Goal: Complete Application Form: Complete application form

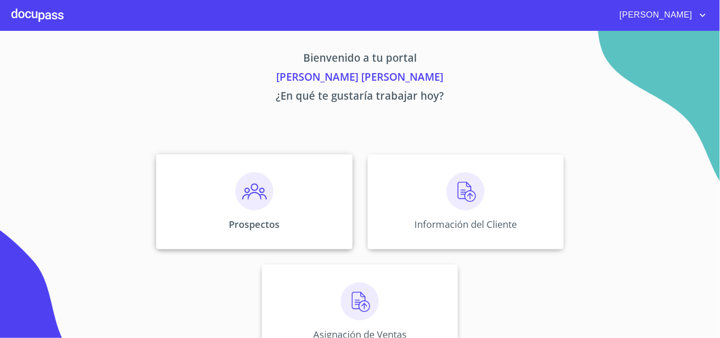
click at [280, 248] on div "Prospectos" at bounding box center [254, 201] width 196 height 95
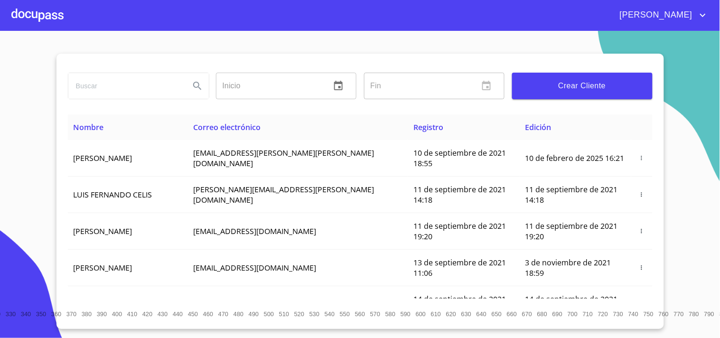
click at [542, 84] on span "Crear Cliente" at bounding box center [582, 85] width 125 height 13
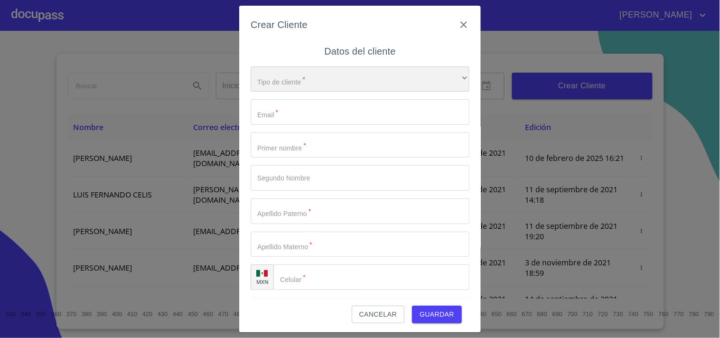
click at [353, 70] on div "​" at bounding box center [360, 79] width 219 height 26
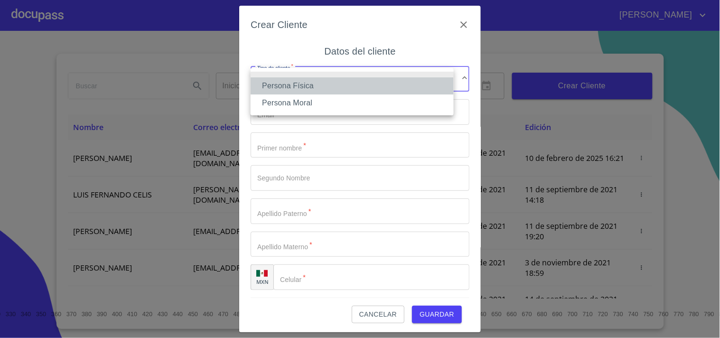
click at [318, 86] on li "Persona Física" at bounding box center [352, 85] width 203 height 17
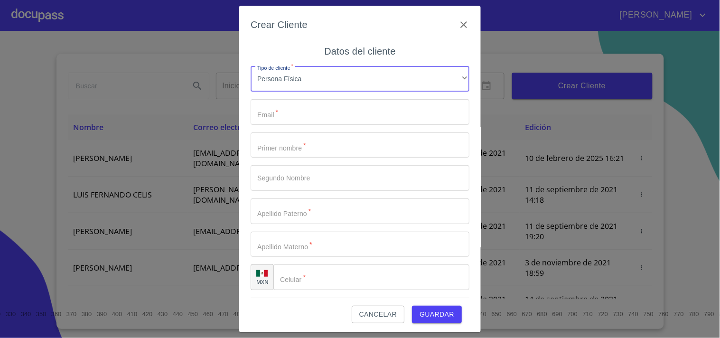
click at [299, 121] on input "Tipo de cliente   *" at bounding box center [360, 112] width 219 height 26
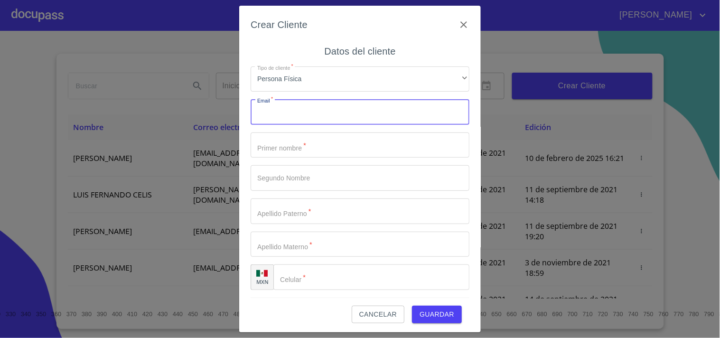
paste input "[EMAIL_ADDRESS][DOMAIN_NAME]"
type input "[EMAIL_ADDRESS][DOMAIN_NAME]"
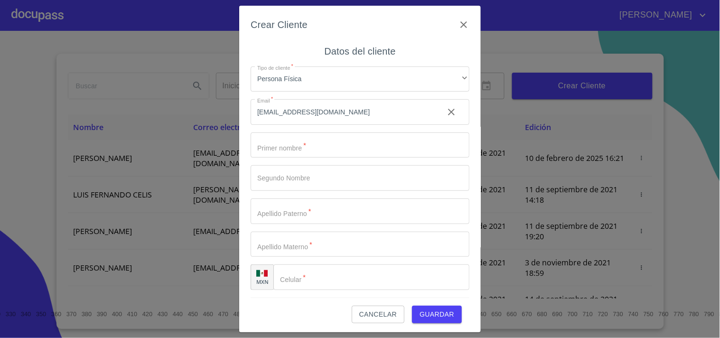
click at [242, 93] on div "Crear Cliente Datos del cliente Tipo de cliente   * Persona Física ​ Email   * …" at bounding box center [359, 169] width 241 height 327
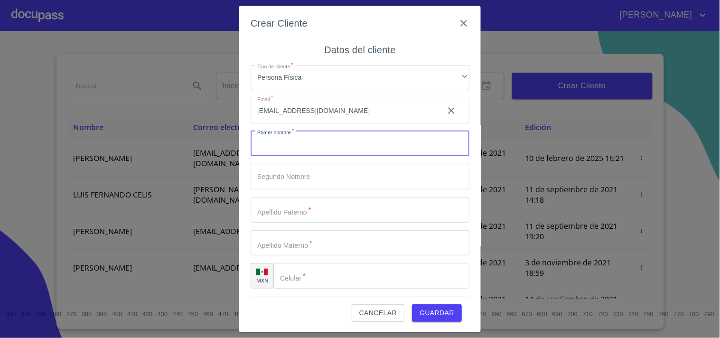
click at [279, 138] on input "Tipo de cliente   *" at bounding box center [360, 144] width 219 height 26
paste input "[PERSON_NAME]"
type input "[PERSON_NAME]"
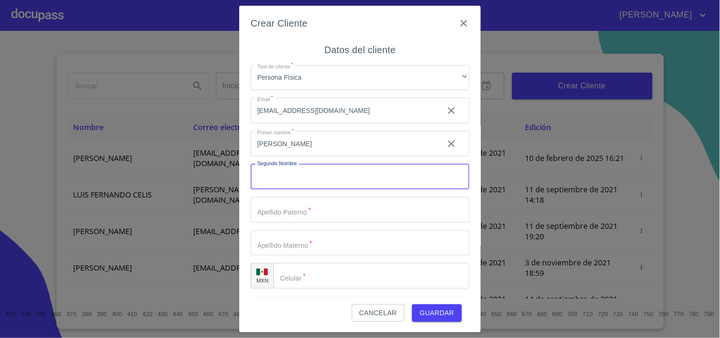
click at [300, 173] on input "Tipo de cliente   *" at bounding box center [360, 177] width 219 height 26
paste input "[PERSON_NAME]"
type input "[PERSON_NAME]"
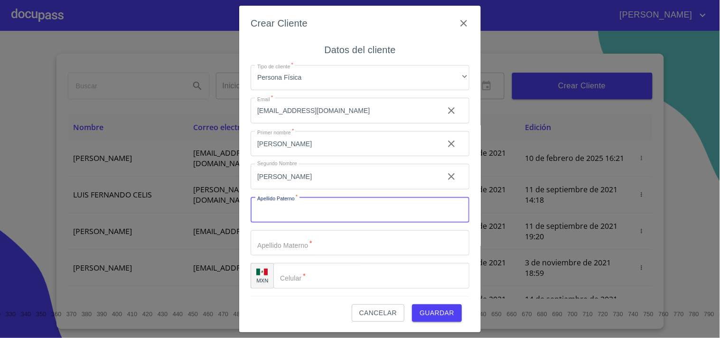
click at [272, 214] on input "Tipo de cliente   *" at bounding box center [360, 210] width 219 height 26
paste input "[PERSON_NAME]"
type input "[PERSON_NAME]"
click at [212, 111] on div "Crear Cliente Datos del cliente Tipo de cliente   * Persona Física ​ Email   * …" at bounding box center [360, 169] width 720 height 338
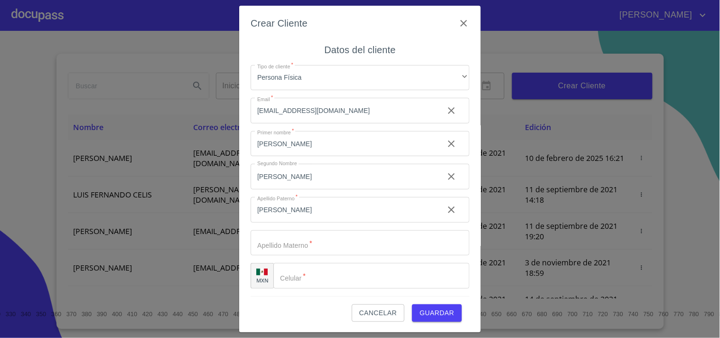
click at [289, 248] on input "Tipo de cliente   *" at bounding box center [360, 243] width 219 height 26
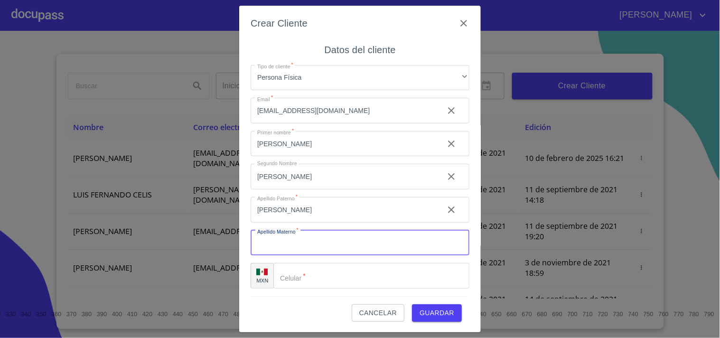
paste input "[PERSON_NAME]"
type input "[PERSON_NAME]"
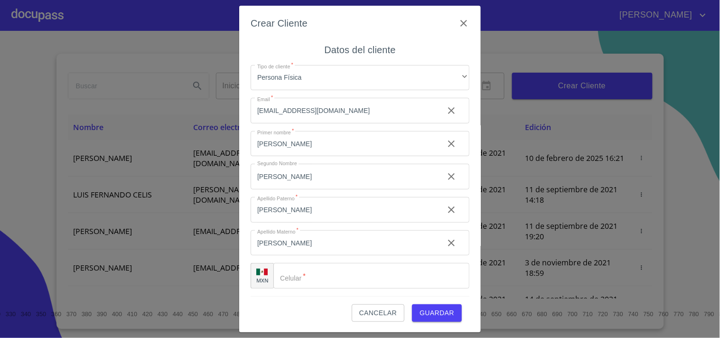
click at [191, 107] on div "Crear Cliente Datos del cliente Tipo de cliente   * Persona Física ​ Email   * …" at bounding box center [360, 169] width 720 height 338
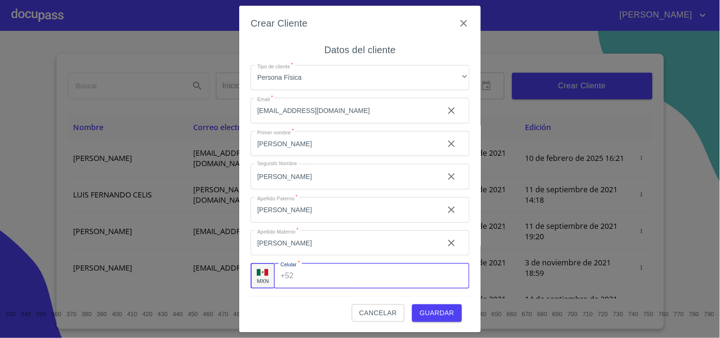
click at [298, 269] on input "Tipo de cliente   *" at bounding box center [383, 276] width 172 height 26
paste input "[PHONE_NUMBER]"
type input "[PHONE_NUMBER]"
click at [419, 307] on span "Guardar" at bounding box center [436, 313] width 35 height 12
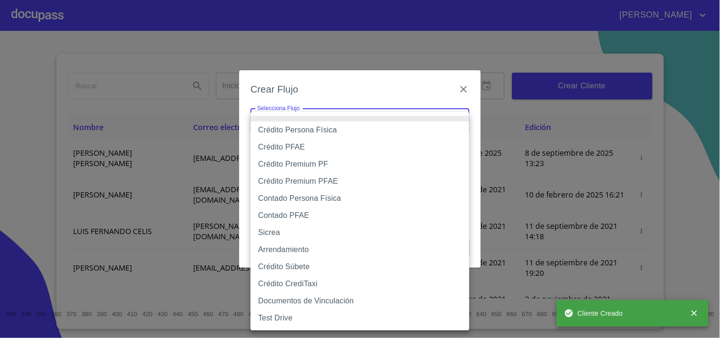
click at [359, 125] on body "[PERSON_NAME] ​ Fin ​ Crear Cliente Nombre Correo electrónico Registro Edición …" at bounding box center [360, 169] width 720 height 338
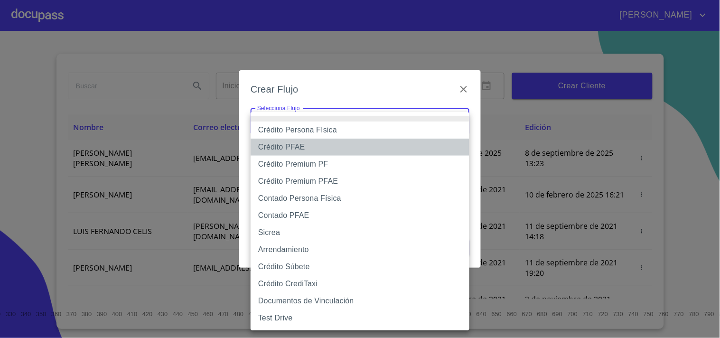
click at [306, 147] on li "Crédito PFAE" at bounding box center [360, 147] width 219 height 17
type input "60bfa0150d9865ccc24afd7c"
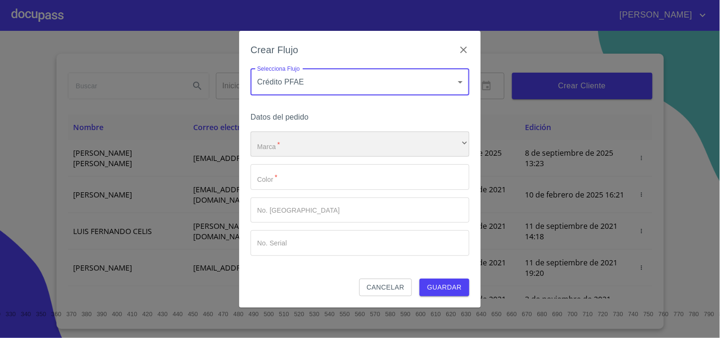
click at [274, 145] on div "​" at bounding box center [360, 144] width 219 height 26
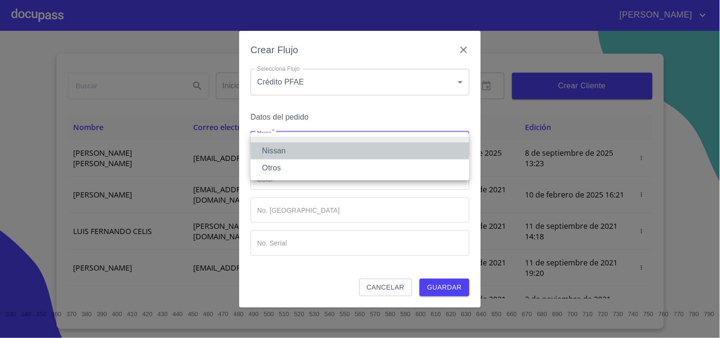
click at [277, 150] on li "Nissan" at bounding box center [360, 150] width 219 height 17
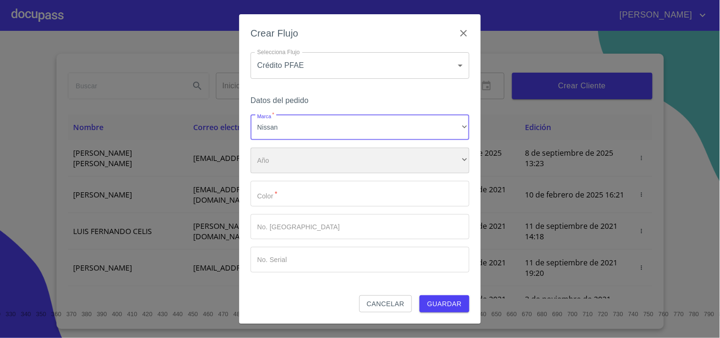
click at [280, 170] on div "​" at bounding box center [360, 161] width 219 height 26
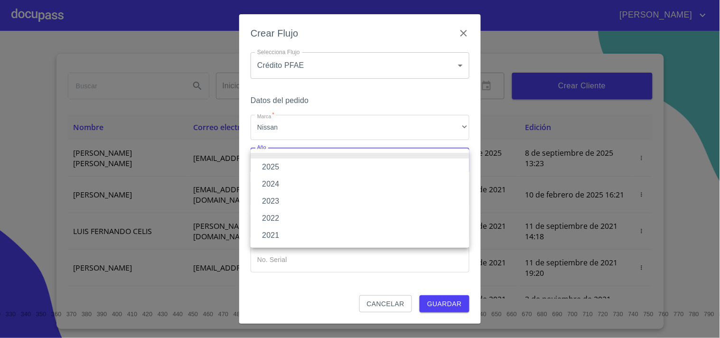
click at [279, 169] on li "2025" at bounding box center [360, 166] width 219 height 17
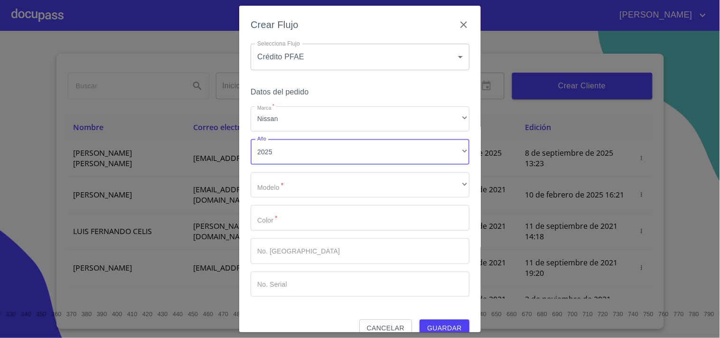
click at [281, 204] on div "Marca   * Nissan ​ Año 2025 ​ Modelo   * ​ ​ Color   * ​ No. Pedido ​ No. Seria…" at bounding box center [360, 201] width 219 height 191
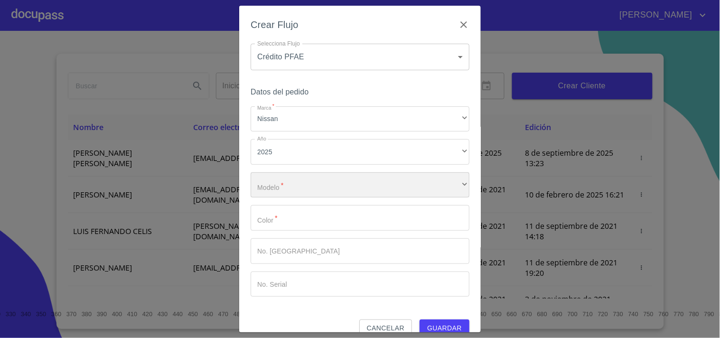
click at [288, 183] on div "​" at bounding box center [360, 185] width 219 height 26
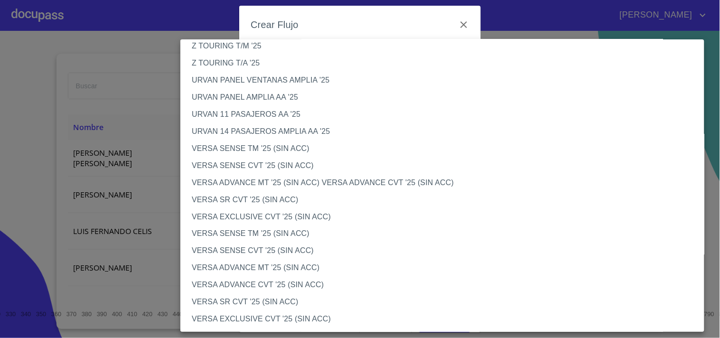
scroll to position [0, 0]
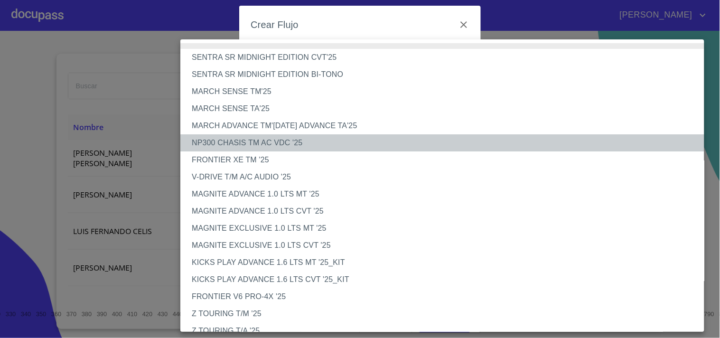
click at [290, 143] on li "NP300 CHASIS TM AC VDC '25" at bounding box center [446, 142] width 532 height 17
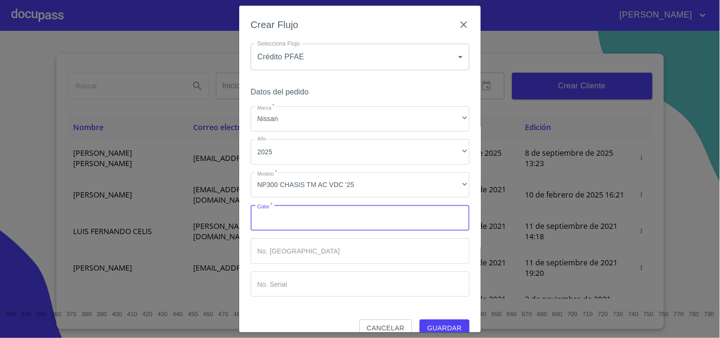
click at [311, 213] on input "Marca   *" at bounding box center [360, 218] width 219 height 26
type input "b"
type input "BLANCO"
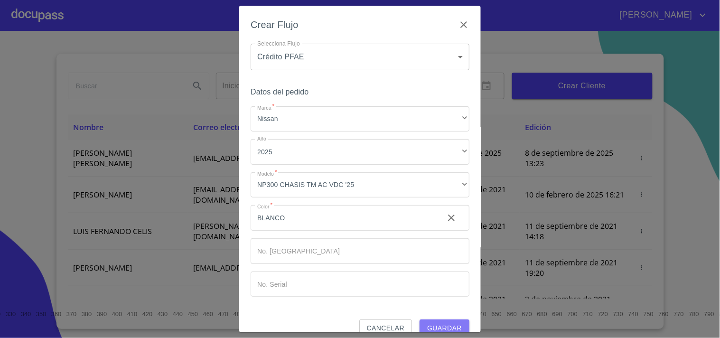
click at [438, 326] on span "Guardar" at bounding box center [444, 328] width 35 height 12
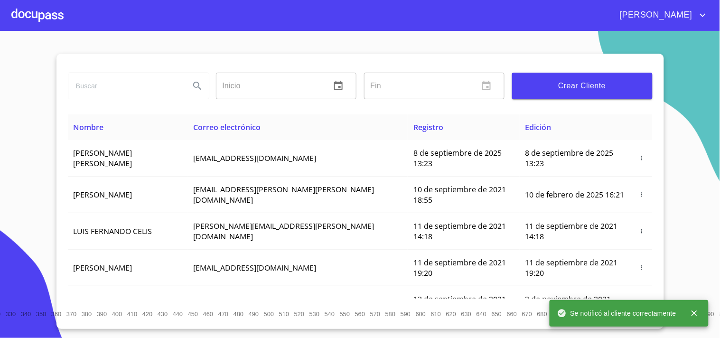
click at [22, 14] on div at bounding box center [37, 15] width 52 height 30
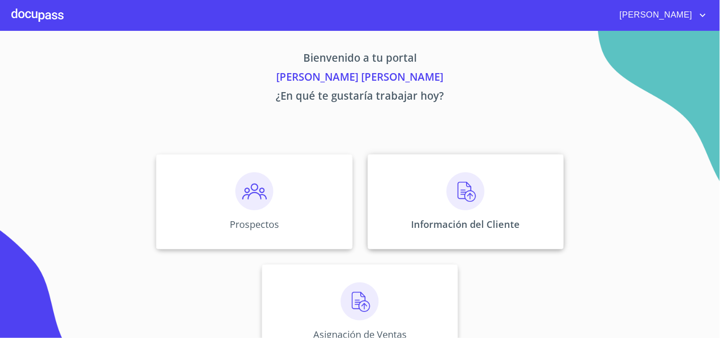
click at [468, 222] on p "Información del Cliente" at bounding box center [465, 224] width 109 height 13
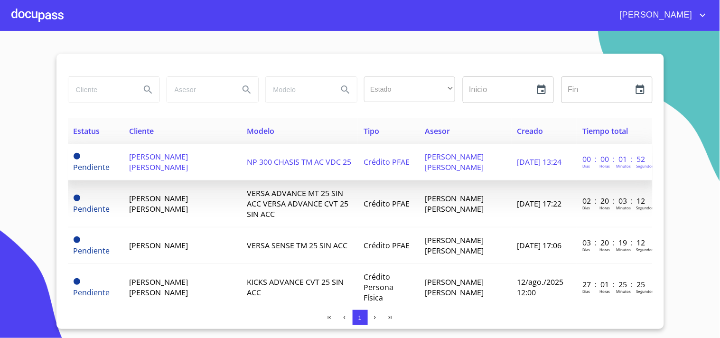
click at [399, 161] on span "Crédito PFAE" at bounding box center [386, 162] width 46 height 10
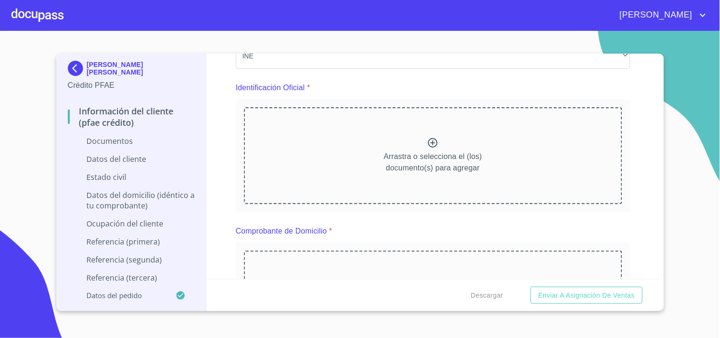
scroll to position [91, 0]
click at [369, 135] on div "Arrastra o selecciona el (los) documento(s) para agregar" at bounding box center [433, 155] width 378 height 97
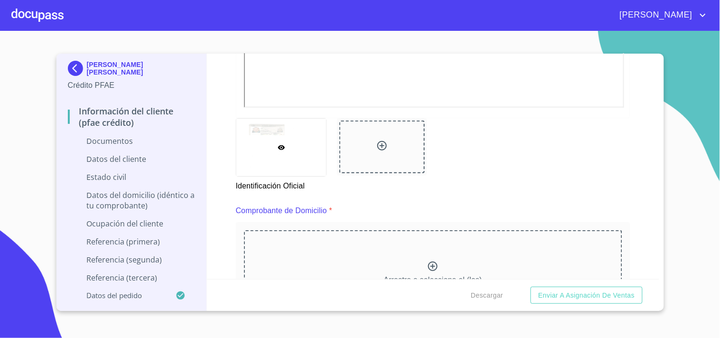
scroll to position [370, 0]
click at [376, 140] on icon at bounding box center [381, 145] width 11 height 11
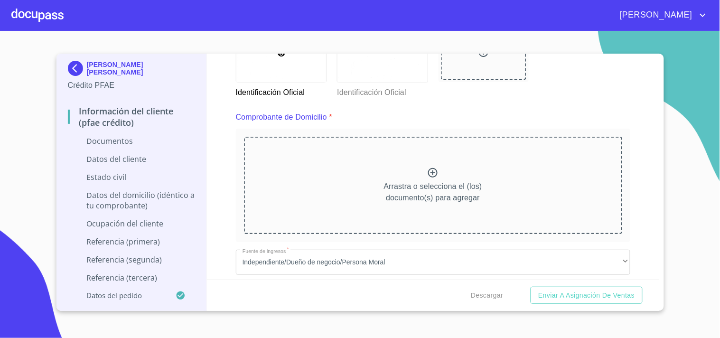
scroll to position [464, 0]
click at [419, 183] on p "Arrastra o selecciona el (los) documento(s) para agregar" at bounding box center [433, 192] width 98 height 23
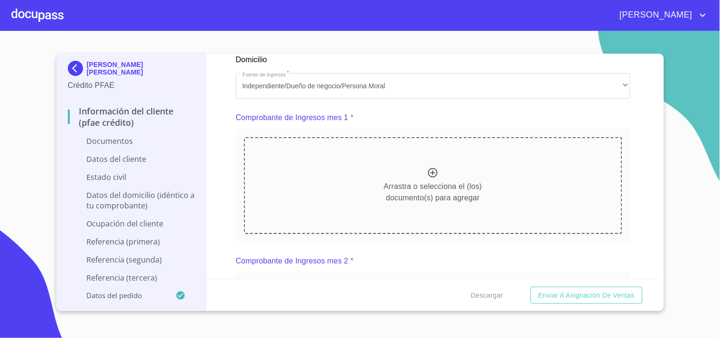
scroll to position [912, 0]
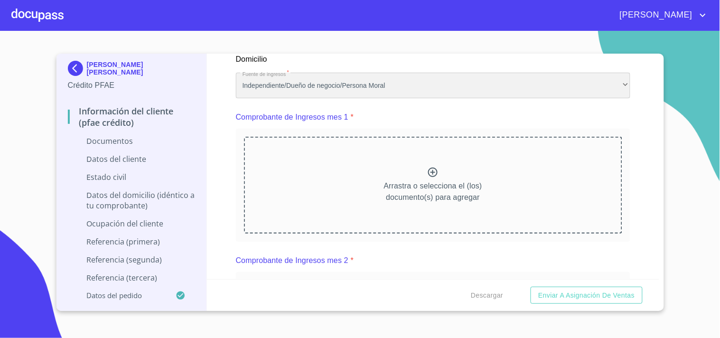
click at [352, 84] on div "Independiente/Dueño de negocio/Persona Moral" at bounding box center [433, 86] width 394 height 26
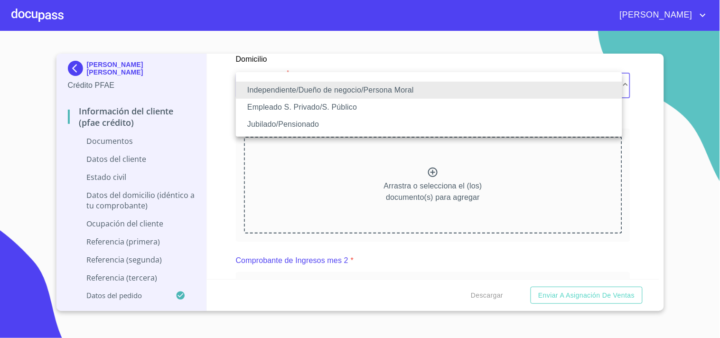
click at [369, 90] on li "Independiente/Dueño de negocio/Persona Moral" at bounding box center [429, 90] width 386 height 17
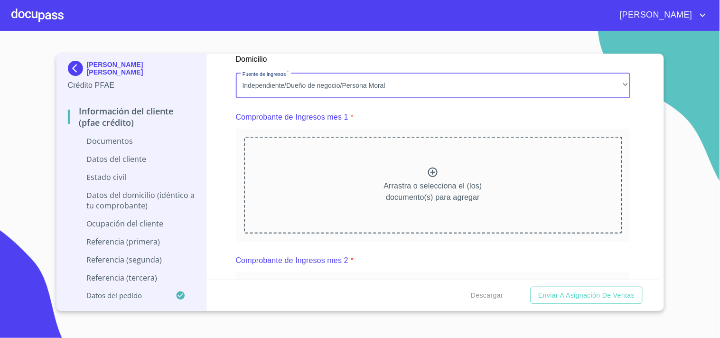
click at [339, 175] on div "Arrastra o selecciona el (los) documento(s) para agregar" at bounding box center [433, 185] width 378 height 97
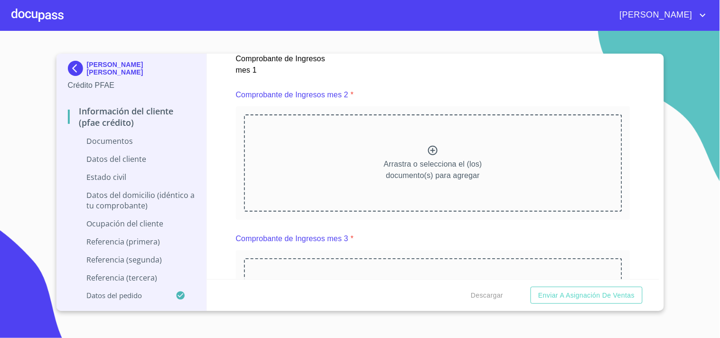
scroll to position [1362, 0]
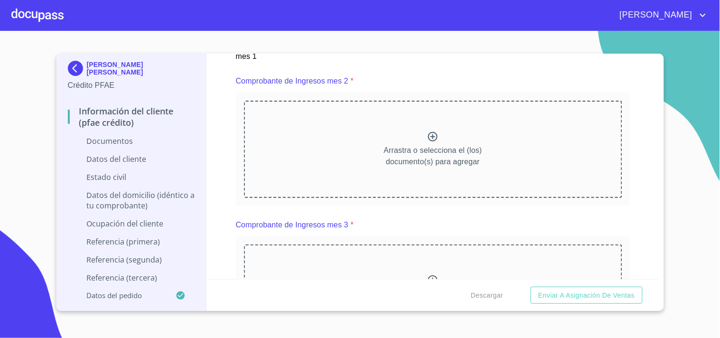
click at [429, 140] on div at bounding box center [432, 138] width 11 height 14
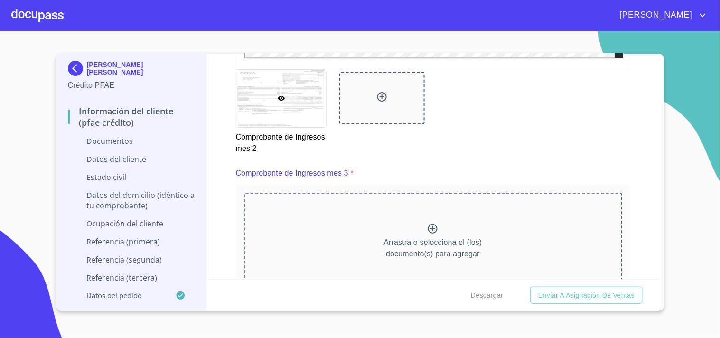
scroll to position [1721, 0]
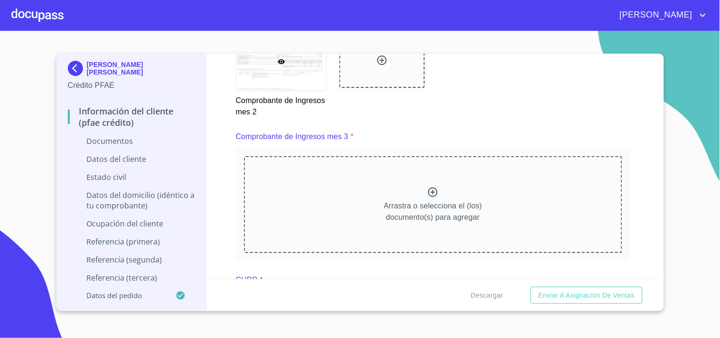
click at [414, 190] on div "Arrastra o selecciona el (los) documento(s) para agregar" at bounding box center [433, 204] width 378 height 97
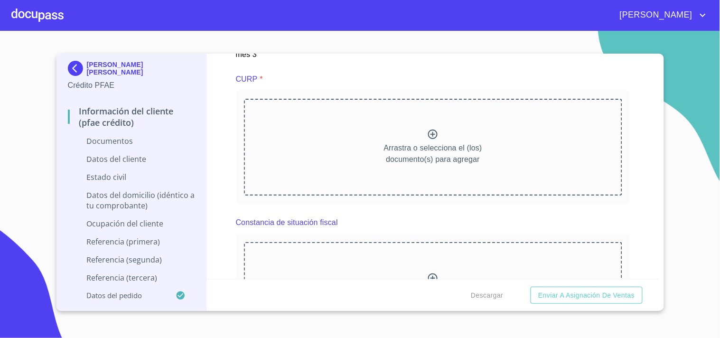
scroll to position [2208, 0]
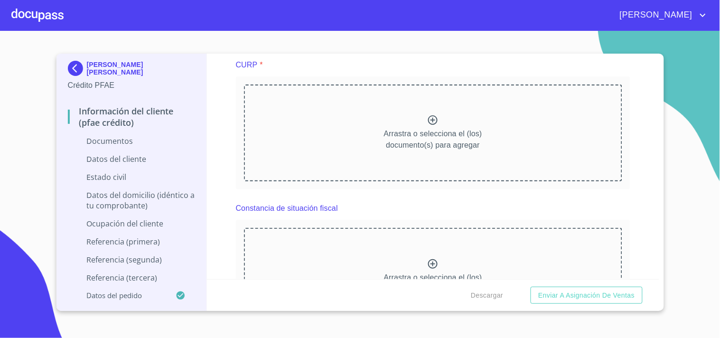
click at [430, 114] on icon at bounding box center [432, 119] width 11 height 11
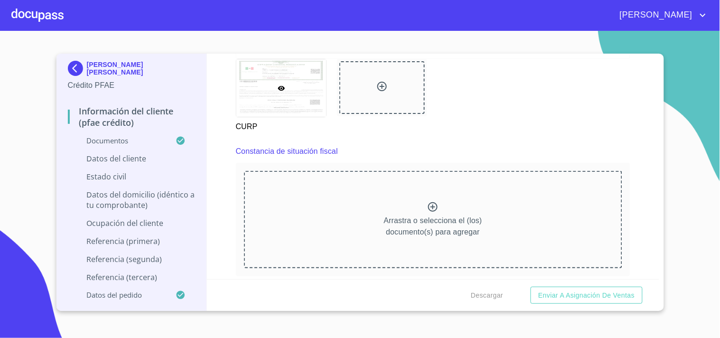
scroll to position [2613, 0]
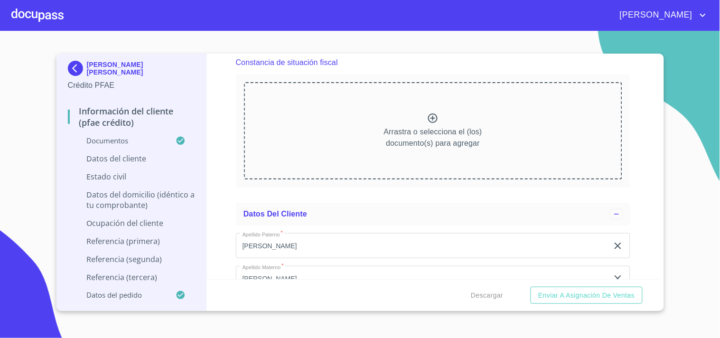
click at [427, 119] on div at bounding box center [432, 119] width 11 height 14
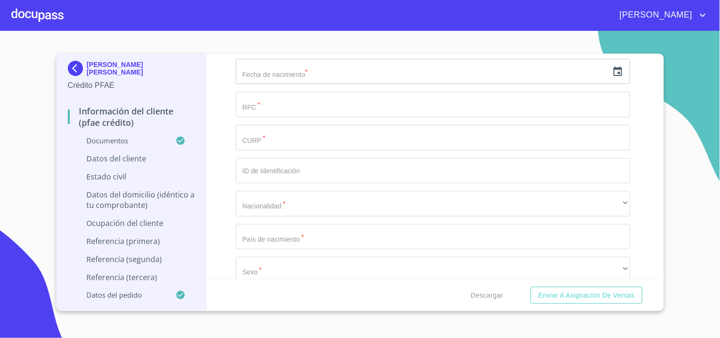
scroll to position [3197, 0]
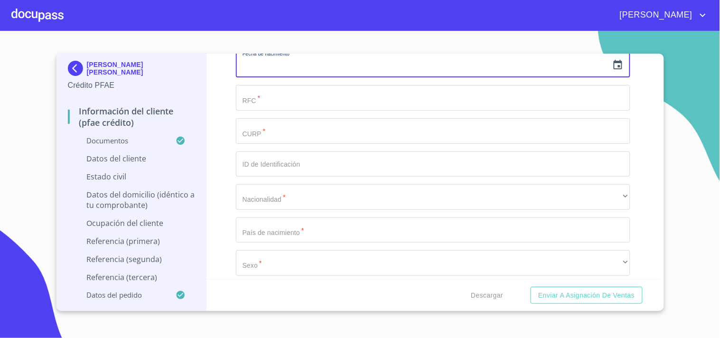
click at [285, 64] on input "text" at bounding box center [422, 65] width 372 height 26
paste input "14"
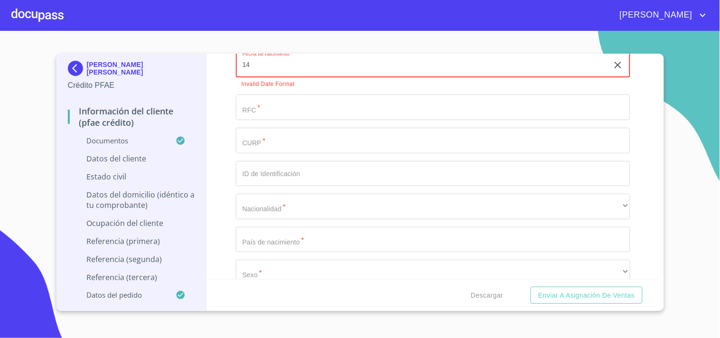
type input "1_"
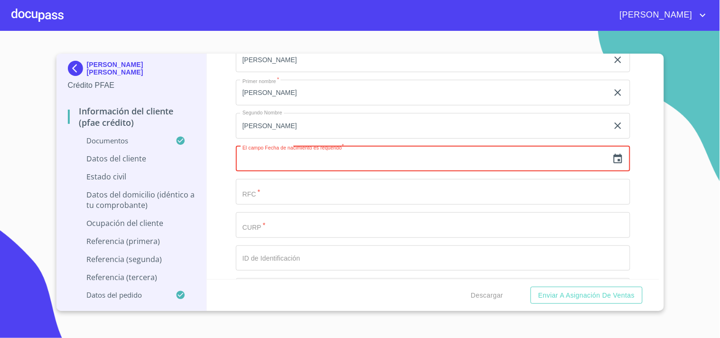
scroll to position [3100, 0]
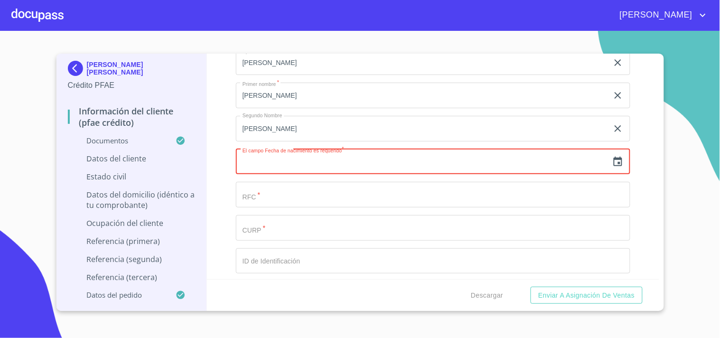
click at [612, 159] on icon "button" at bounding box center [617, 161] width 11 height 11
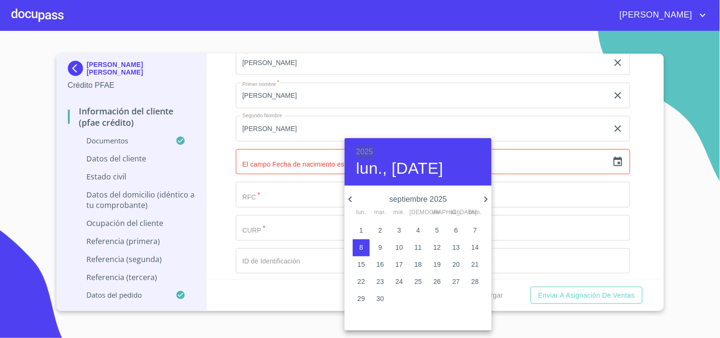
click at [366, 146] on h6 "2025" at bounding box center [364, 151] width 17 height 13
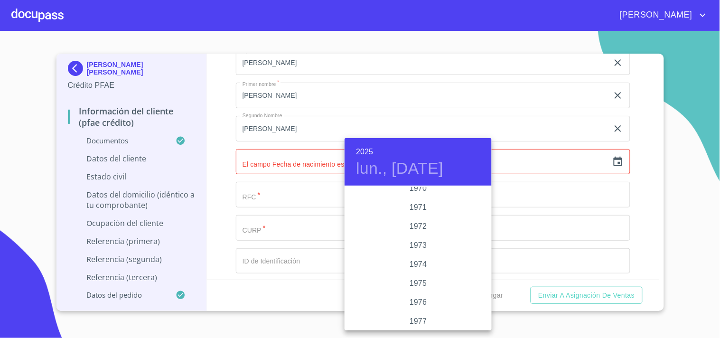
scroll to position [850, 0]
click at [417, 198] on div "1970" at bounding box center [417, 200] width 147 height 19
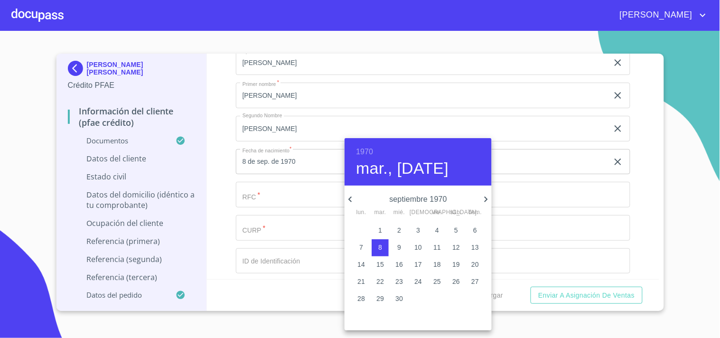
click at [351, 196] on icon "button" at bounding box center [349, 199] width 3 height 6
click at [437, 263] on p "15" at bounding box center [437, 264] width 8 height 9
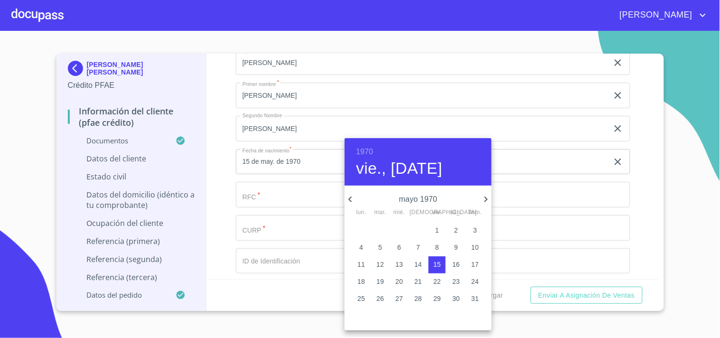
click at [276, 172] on div at bounding box center [360, 169] width 720 height 338
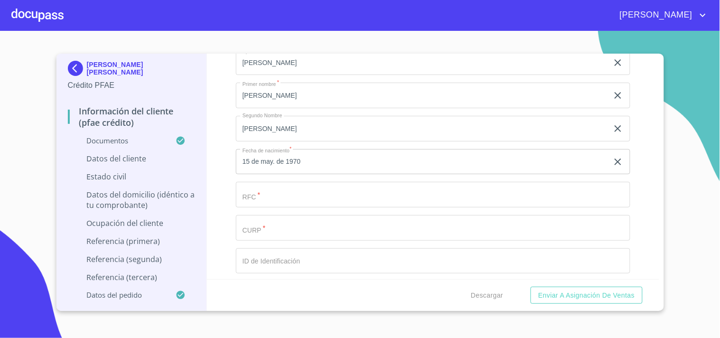
click at [263, 149] on input "15 de may. de 1970" at bounding box center [424, 162] width 376 height 26
click at [633, 170] on div "Información del cliente (PFAE crédito) Documentos Documento de identificación. …" at bounding box center [433, 166] width 452 height 225
click at [570, 186] on input "Documento de identificación.   *" at bounding box center [433, 195] width 394 height 26
click at [247, 158] on input "15 de may. de 1970" at bounding box center [424, 162] width 376 height 26
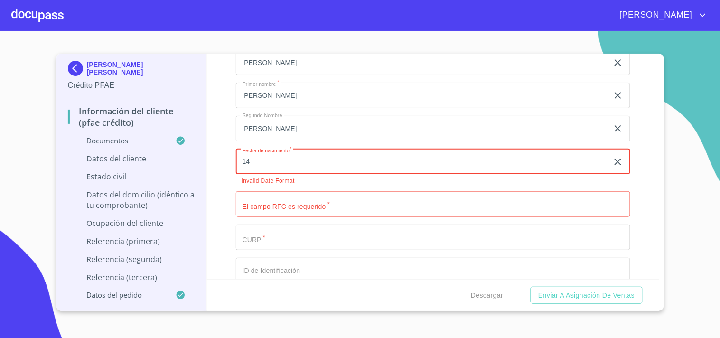
type input "14"
click at [618, 176] on div "Fecha de nacimiento * 14 ​ Invalid Date Format" at bounding box center [433, 166] width 394 height 35
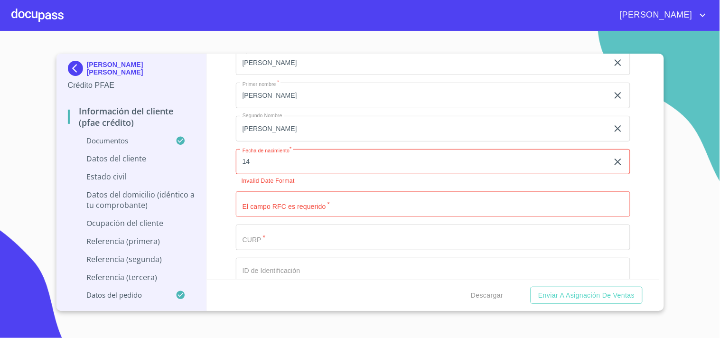
click at [604, 171] on div "Fecha de nacimiento * 14 ​ Invalid Date Format" at bounding box center [433, 166] width 394 height 35
click at [591, 198] on input "Documento de identificación.   *" at bounding box center [433, 204] width 394 height 26
click at [607, 149] on div "14 ​" at bounding box center [433, 162] width 394 height 26
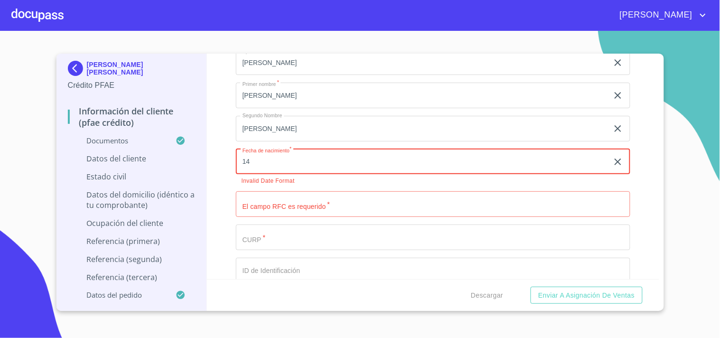
click at [612, 159] on icon "button" at bounding box center [617, 161] width 11 height 11
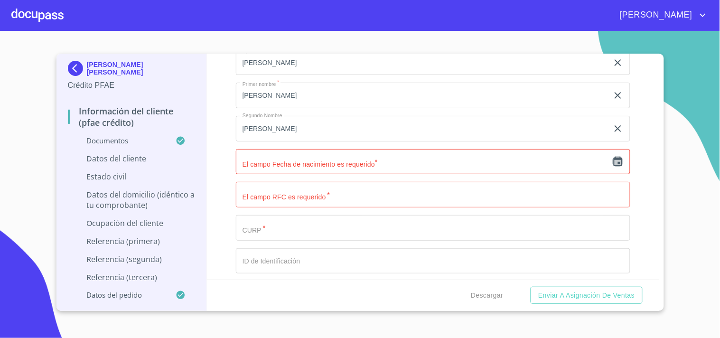
click at [613, 158] on icon "button" at bounding box center [617, 161] width 9 height 9
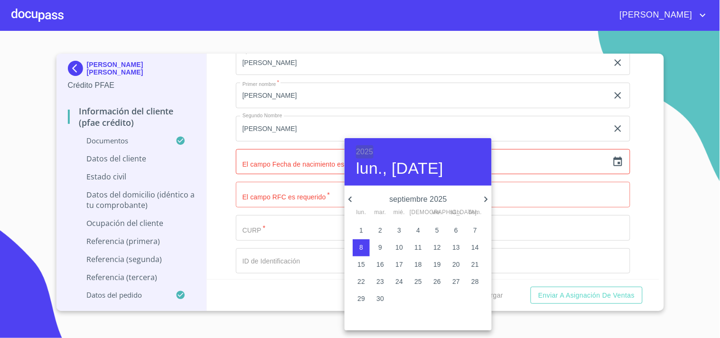
click at [369, 156] on h6 "2025" at bounding box center [364, 151] width 17 height 13
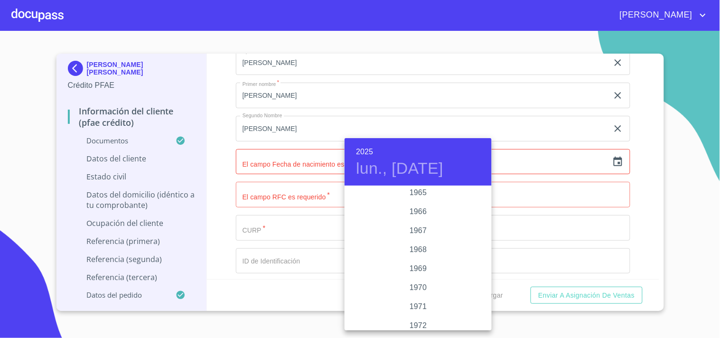
scroll to position [765, 0]
click at [415, 282] on div "1970" at bounding box center [417, 285] width 147 height 19
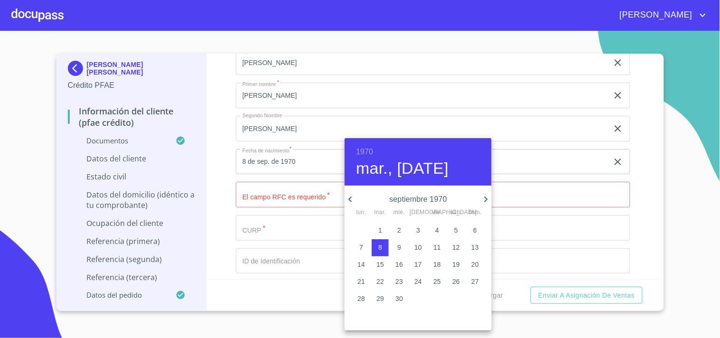
click at [348, 198] on icon "button" at bounding box center [349, 199] width 11 height 11
click at [416, 260] on p "14" at bounding box center [418, 264] width 8 height 9
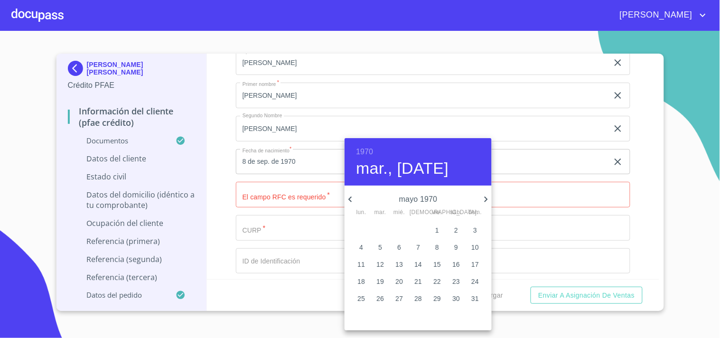
type input "14 de may. de 1970"
click at [261, 189] on div at bounding box center [360, 169] width 720 height 338
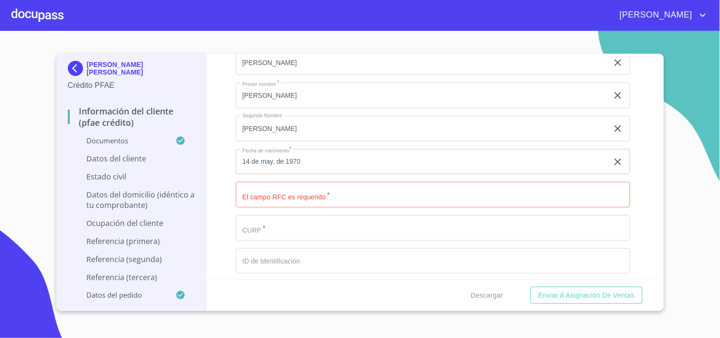
click at [261, 189] on input "Documento de identificación.   *" at bounding box center [433, 195] width 394 height 26
paste input "OECC700514"
type input "OECC7005143RO"
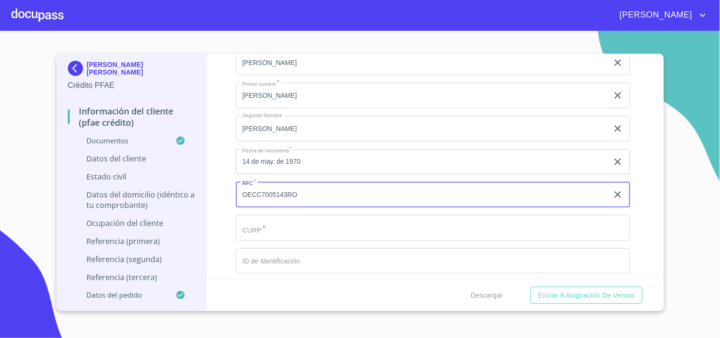
click at [260, 232] on input "Documento de identificación.   *" at bounding box center [433, 228] width 394 height 26
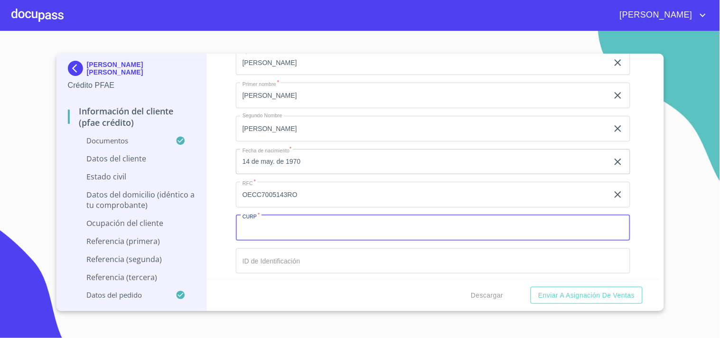
paste input "OECC700514HJCLRR09"
type input "OECC700514HJCLRR09"
click at [229, 203] on div "Información del cliente (PFAE crédito) Documentos Documento de identificación. …" at bounding box center [433, 166] width 452 height 225
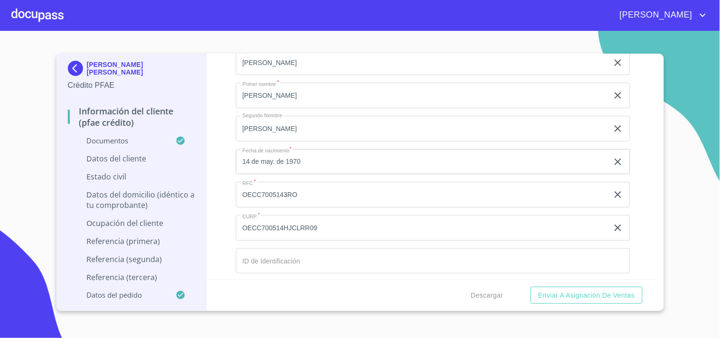
click at [229, 203] on div "Información del cliente (PFAE crédito) Documentos Documento de identificación. …" at bounding box center [433, 166] width 452 height 225
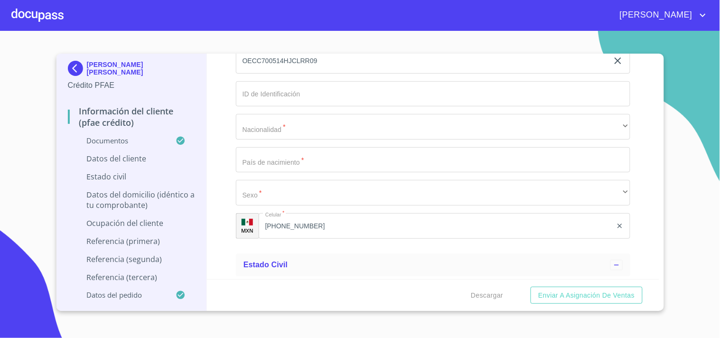
scroll to position [3284, 0]
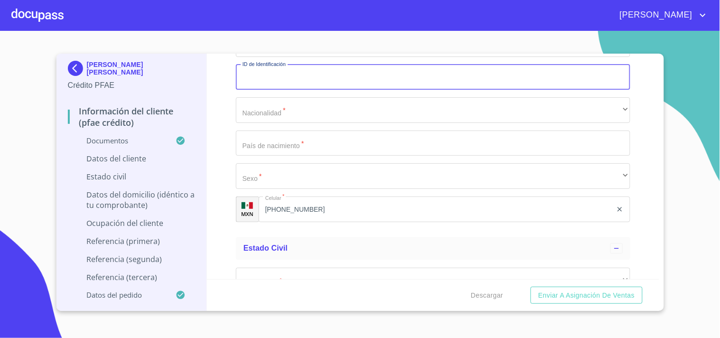
click at [272, 80] on input "Documento de identificación.   *" at bounding box center [433, 78] width 394 height 26
type input "1526051067136"
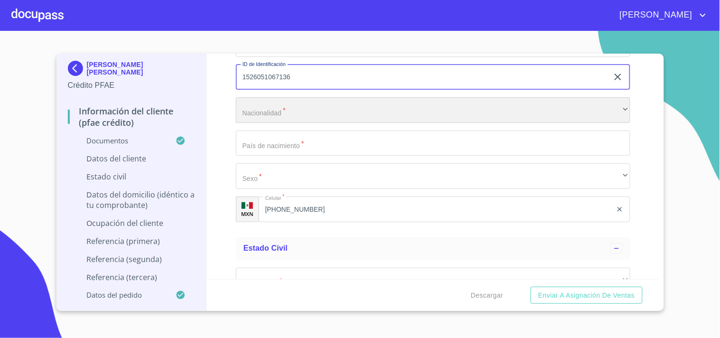
click at [275, 99] on div "​" at bounding box center [433, 110] width 394 height 26
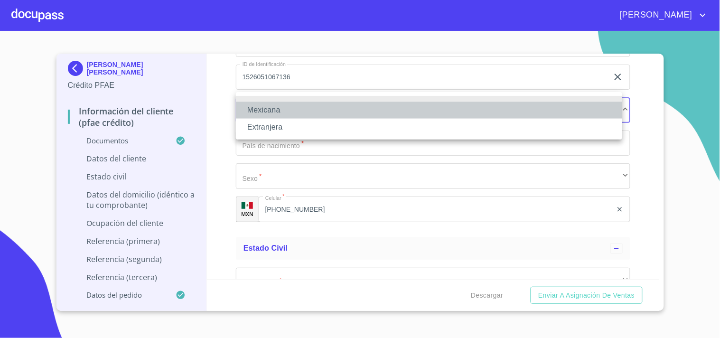
click at [271, 111] on li "Mexicana" at bounding box center [429, 110] width 386 height 17
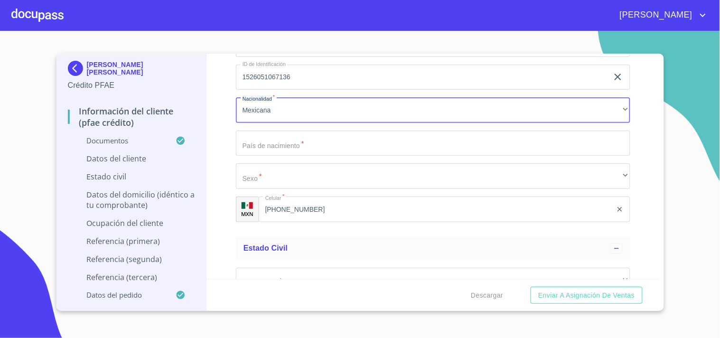
click at [268, 130] on input "Documento de identificación.   *" at bounding box center [433, 143] width 394 height 26
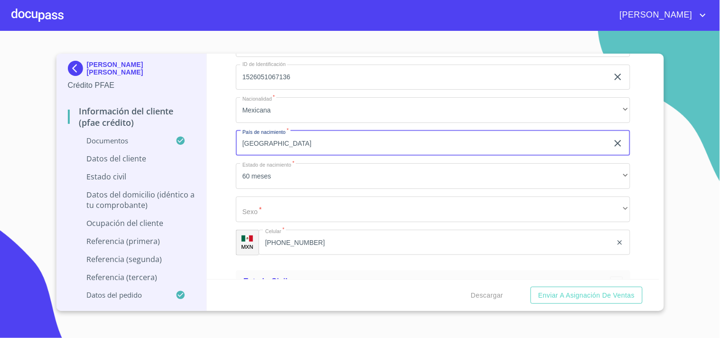
type input "[GEOGRAPHIC_DATA]"
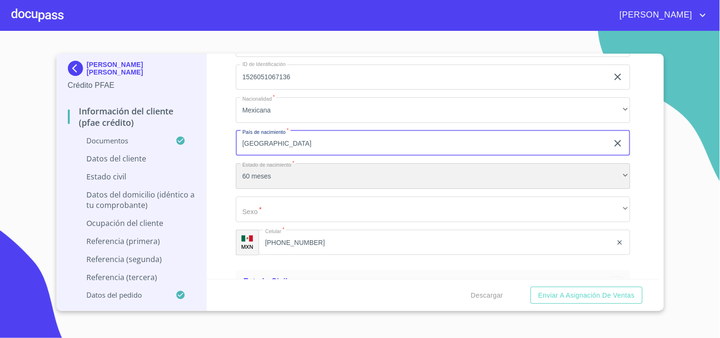
click at [272, 173] on div "60 meses" at bounding box center [433, 176] width 394 height 26
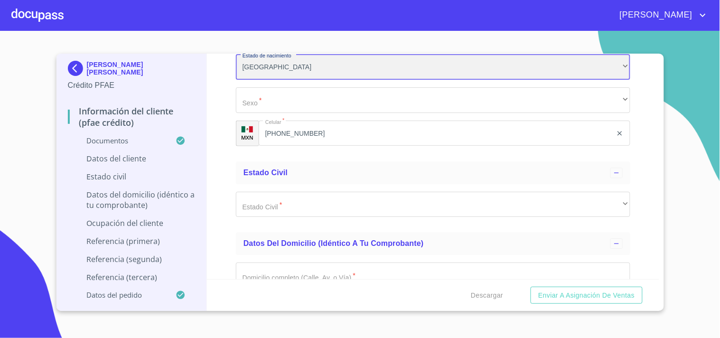
scroll to position [3407, 0]
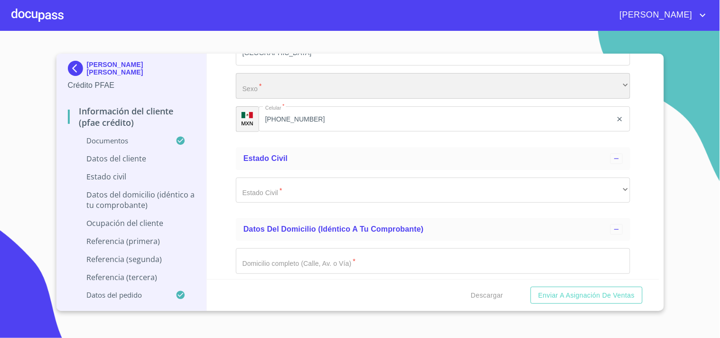
click at [263, 81] on div "​" at bounding box center [433, 86] width 394 height 26
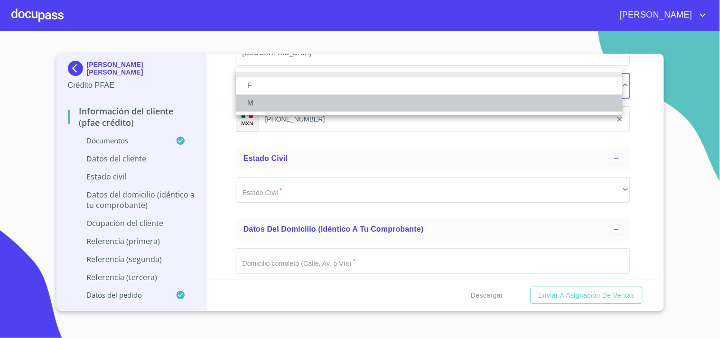
click at [261, 106] on li "M" at bounding box center [429, 102] width 386 height 17
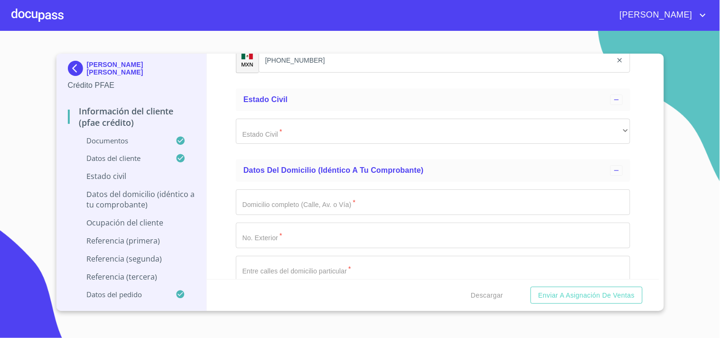
scroll to position [3473, 0]
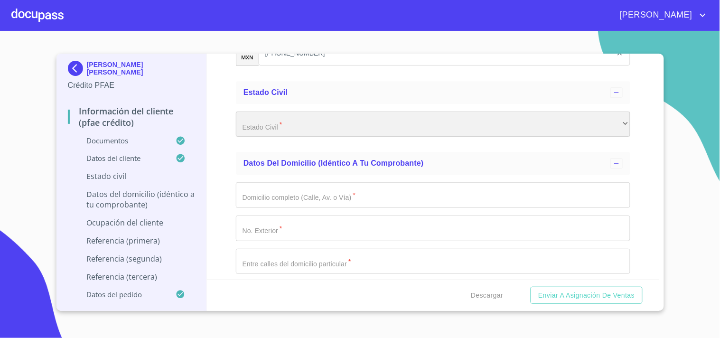
click at [272, 117] on div "​" at bounding box center [433, 124] width 394 height 26
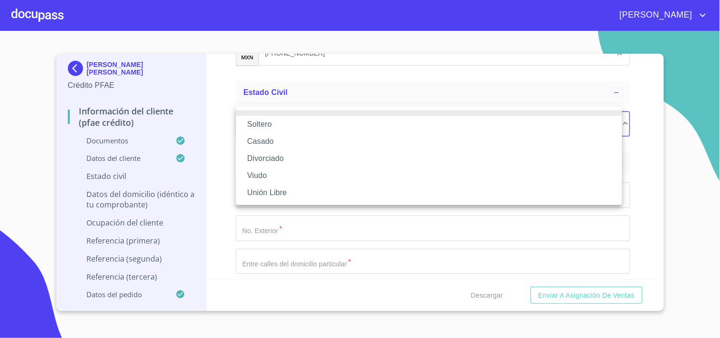
click at [275, 139] on li "Casado" at bounding box center [429, 141] width 386 height 17
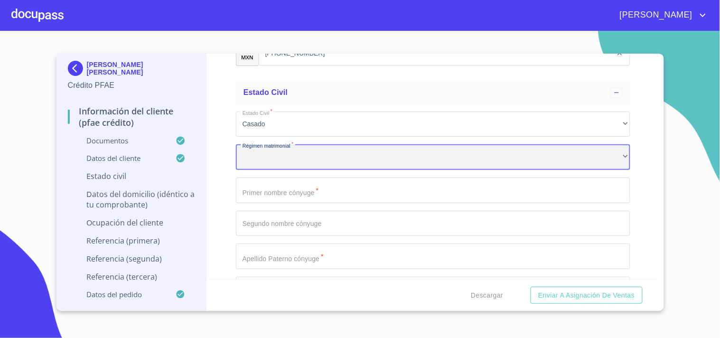
click at [253, 147] on div "​" at bounding box center [433, 157] width 394 height 26
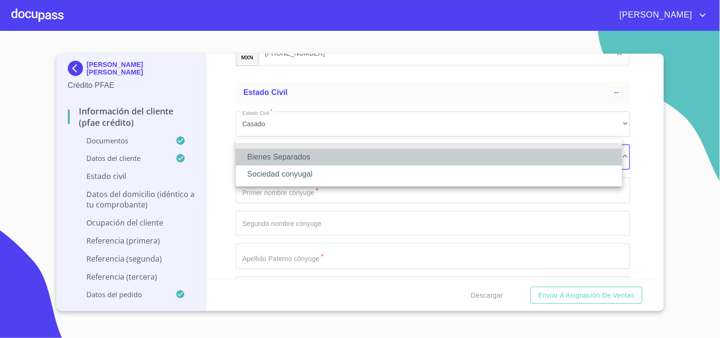
click at [267, 158] on li "Bienes Separados" at bounding box center [429, 157] width 386 height 17
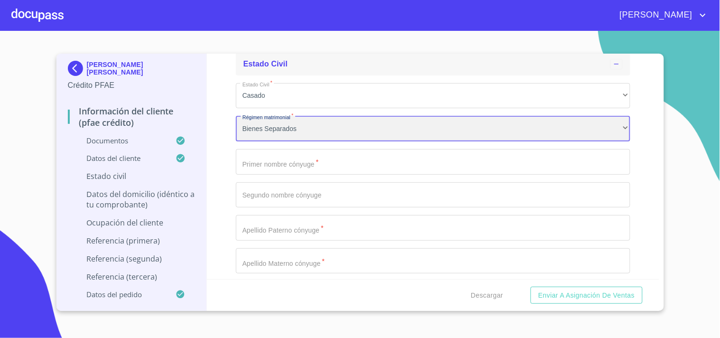
scroll to position [3521, 0]
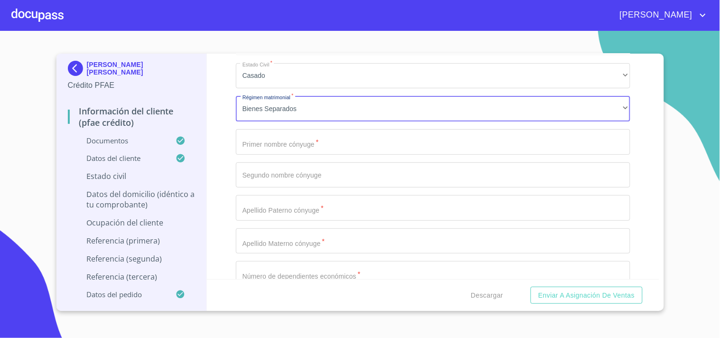
click at [293, 141] on input "Documento de identificación.   *" at bounding box center [433, 142] width 394 height 26
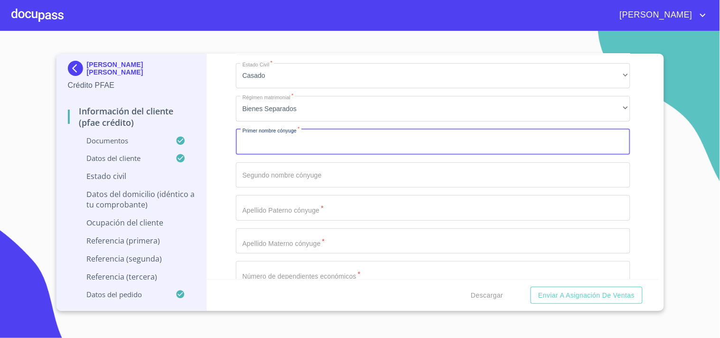
paste input "[PERSON_NAME]"
type input "[PERSON_NAME]"
click at [260, 169] on input "Documento de identificación.   *" at bounding box center [433, 175] width 394 height 26
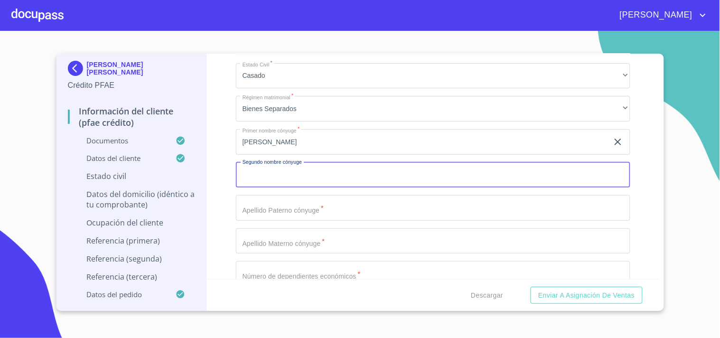
paste input "[PERSON_NAME]"
type input "[PERSON_NAME]"
click at [274, 201] on input "Documento de identificación.   *" at bounding box center [433, 208] width 394 height 26
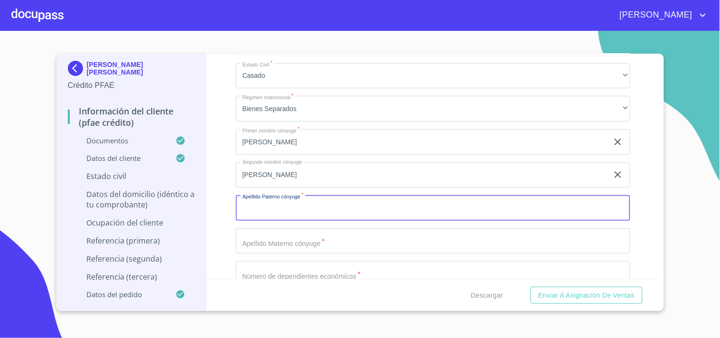
paste input "[PERSON_NAME]"
type input "[PERSON_NAME]"
click at [272, 242] on input "Documento de identificación.   *" at bounding box center [433, 241] width 394 height 26
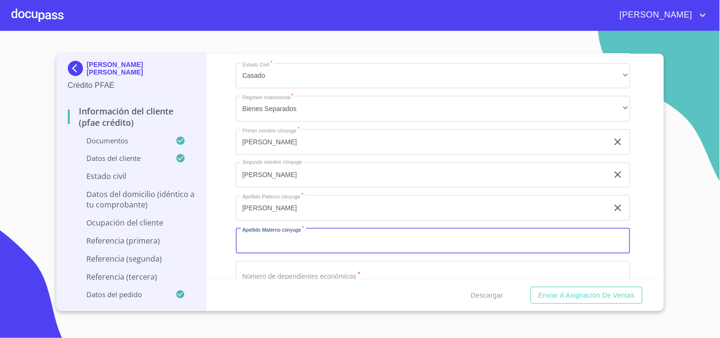
paste input "[PERSON_NAME]"
type input "[PERSON_NAME]"
click at [226, 215] on div "Información del cliente (PFAE crédito) Documentos Documento de identificación. …" at bounding box center [433, 166] width 452 height 225
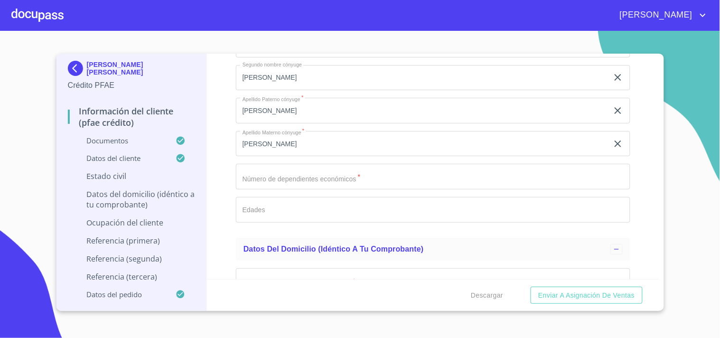
scroll to position [3620, 0]
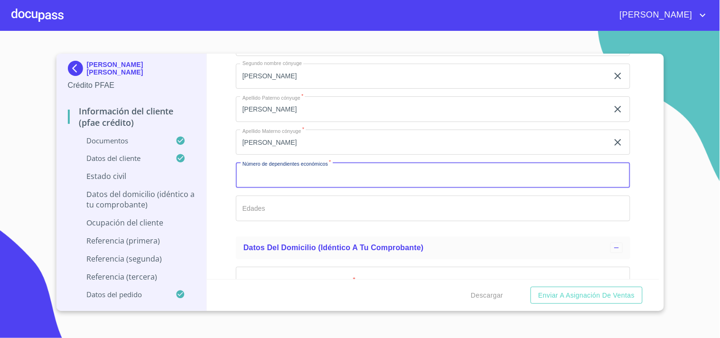
click at [272, 174] on input "Documento de identificación.   *" at bounding box center [433, 175] width 394 height 26
type input "0"
click at [236, 201] on input "Documento de identificación.   *" at bounding box center [433, 208] width 394 height 26
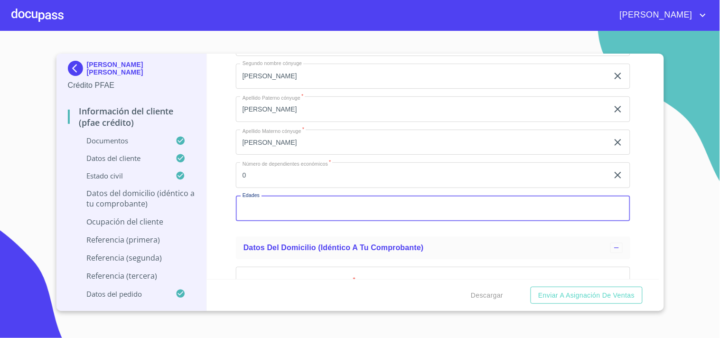
click at [222, 197] on div "Información del cliente (PFAE crédito) Documentos Documento de identificación. …" at bounding box center [433, 166] width 452 height 225
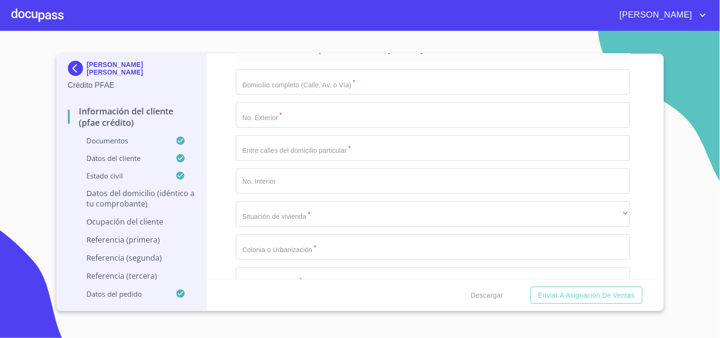
scroll to position [3818, 0]
click at [286, 84] on input "Documento de identificación.   *" at bounding box center [433, 82] width 394 height 26
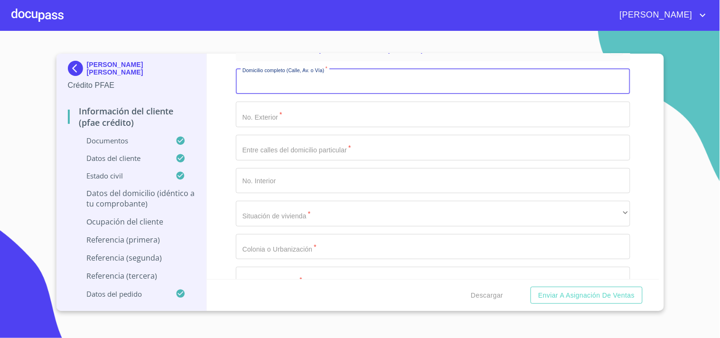
paste input "RIO [PERSON_NAME] 1489"
click at [296, 77] on input "RIO [PERSON_NAME] 1489" at bounding box center [422, 82] width 372 height 26
type input "RIO [PERSON_NAME] 1489"
click at [269, 105] on input "Documento de identificación.   *" at bounding box center [433, 115] width 394 height 26
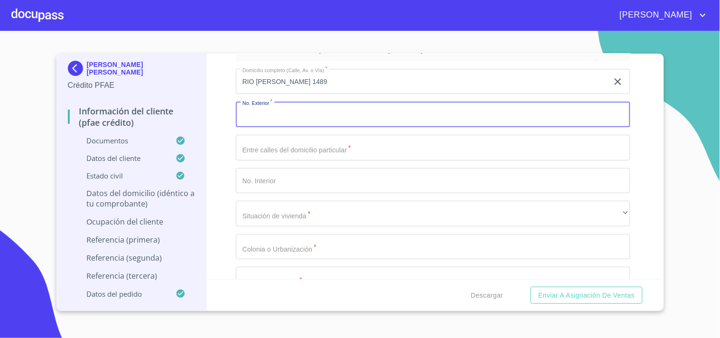
paste input "1489"
type input "1489"
click at [296, 78] on input "RIO [PERSON_NAME] 1489" at bounding box center [422, 82] width 372 height 26
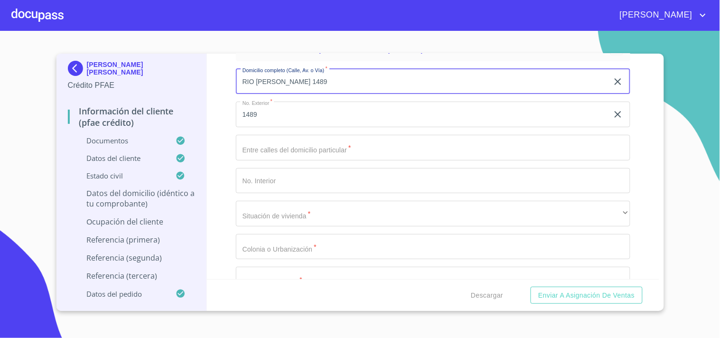
click at [296, 78] on input "RIO [PERSON_NAME] 1489" at bounding box center [422, 82] width 372 height 26
type input "RIO [PERSON_NAME]"
click at [283, 141] on input "Documento de identificación.   *" at bounding box center [433, 148] width 394 height 26
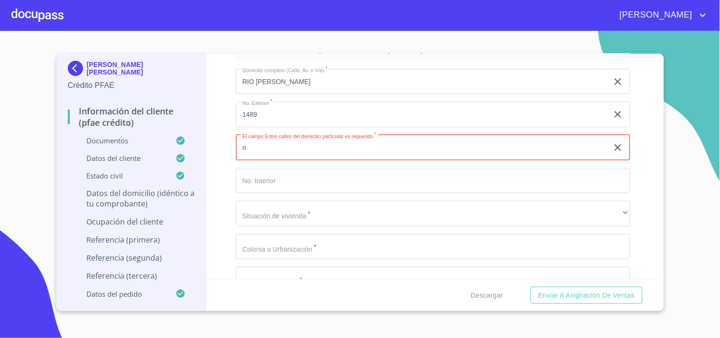
type input "r"
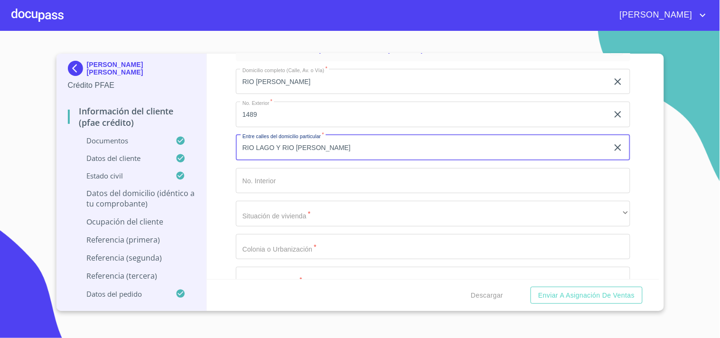
click at [276, 138] on input "RIO LAGO Y RIO [PERSON_NAME]" at bounding box center [422, 148] width 372 height 26
click at [309, 135] on input "RIO LAGOS Y [GEOGRAPHIC_DATA][PERSON_NAME]" at bounding box center [422, 148] width 372 height 26
type input "RIO LAGOS Y RIO DANUBIO"
click at [288, 169] on input "Documento de identificación.   *" at bounding box center [433, 181] width 394 height 26
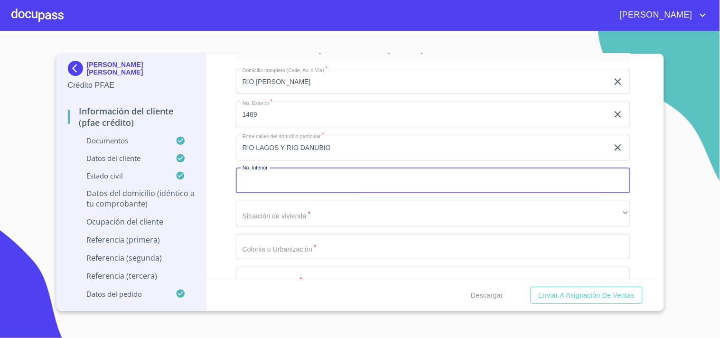
click at [288, 169] on input "Documento de identificación.   *" at bounding box center [433, 181] width 394 height 26
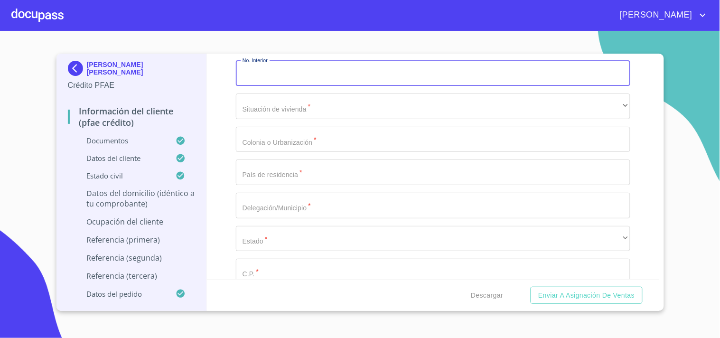
scroll to position [3942, 0]
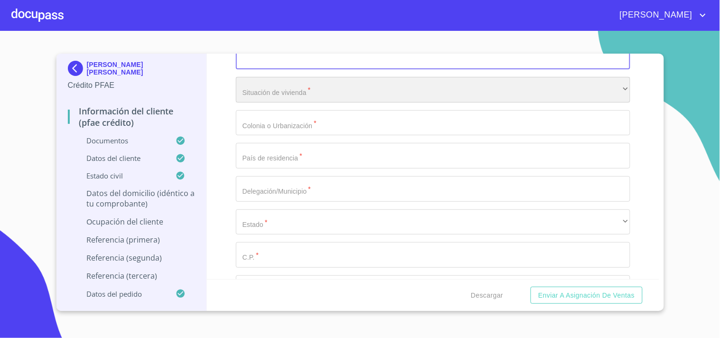
click at [330, 86] on div "​" at bounding box center [433, 90] width 394 height 26
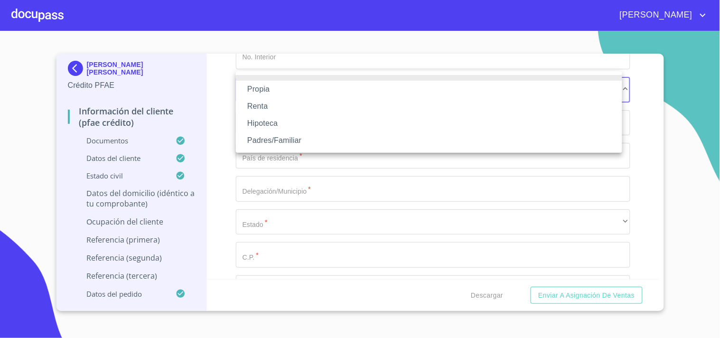
click at [270, 92] on li "Propia" at bounding box center [429, 89] width 386 height 17
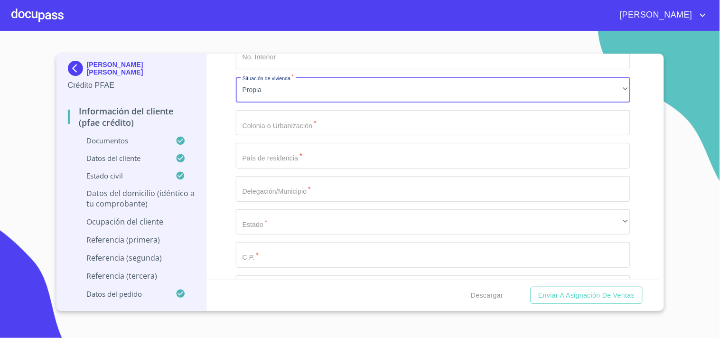
click at [288, 115] on input "Documento de identificación.   *" at bounding box center [433, 123] width 394 height 26
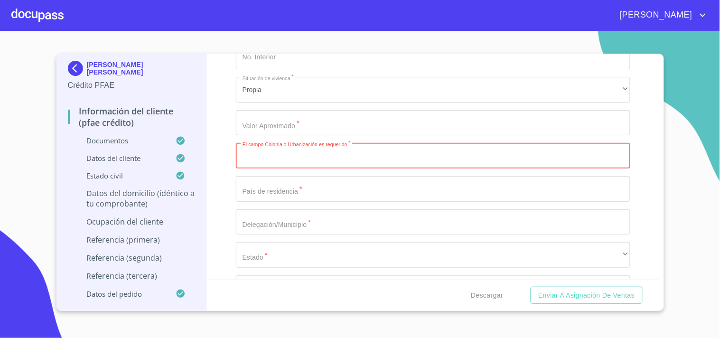
paste input "ATLAS"
type input "ATLAS"
click at [222, 149] on div "Información del cliente (PFAE crédito) Documentos Documento de identificación. …" at bounding box center [433, 166] width 452 height 225
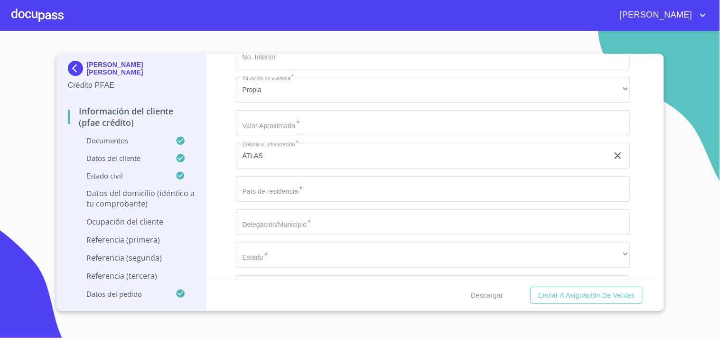
click at [266, 188] on input "Documento de identificación.   *" at bounding box center [433, 189] width 394 height 26
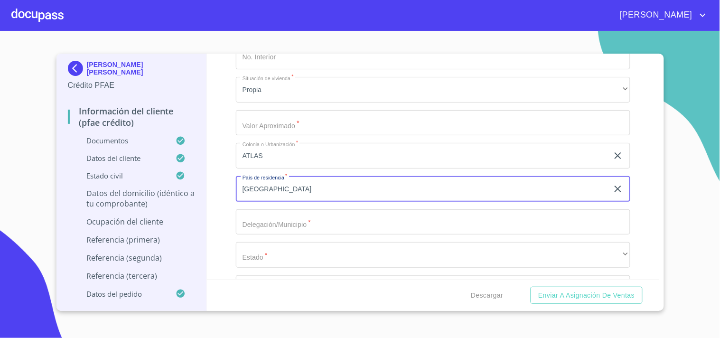
type input "[GEOGRAPHIC_DATA]"
click at [255, 213] on input "Documento de identificación.   *" at bounding box center [433, 222] width 394 height 26
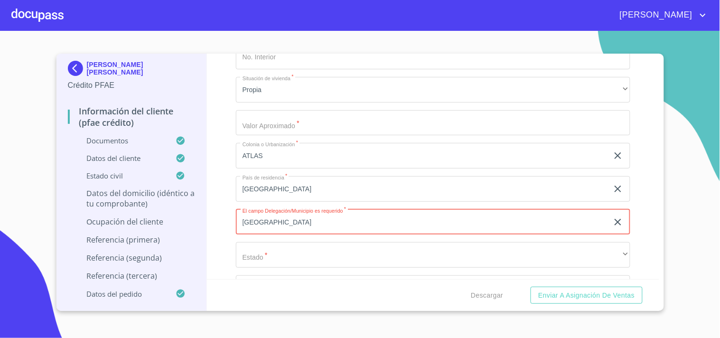
type input "[GEOGRAPHIC_DATA]"
click at [223, 200] on div "Información del cliente (PFAE crédito) Documentos Documento de identificación. …" at bounding box center [433, 166] width 452 height 225
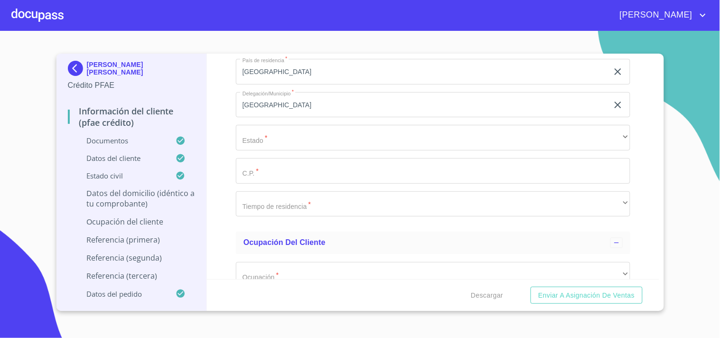
scroll to position [4060, 0]
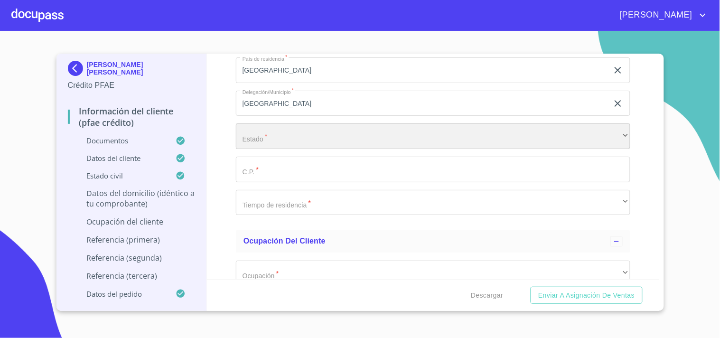
click at [252, 135] on div "​" at bounding box center [433, 136] width 394 height 26
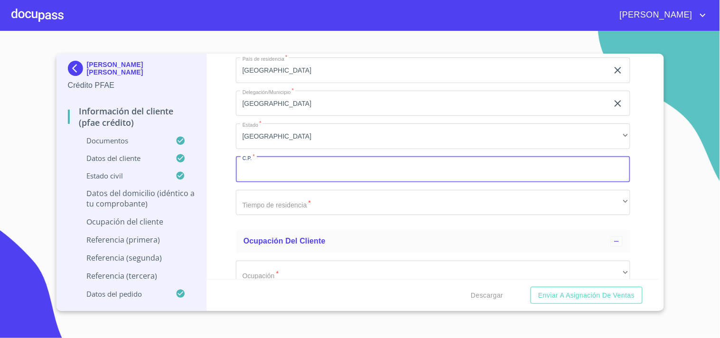
click at [248, 158] on input "Documento de identificación.   *" at bounding box center [433, 170] width 394 height 26
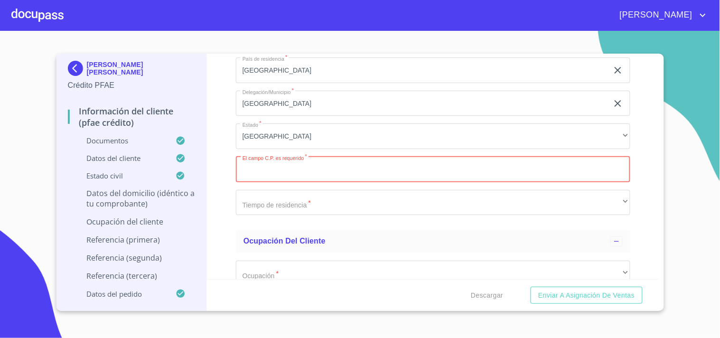
paste input "44870"
type input "44870"
click at [233, 177] on div "Información del cliente (PFAE crédito) Documentos Documento de identificación. …" at bounding box center [433, 166] width 452 height 225
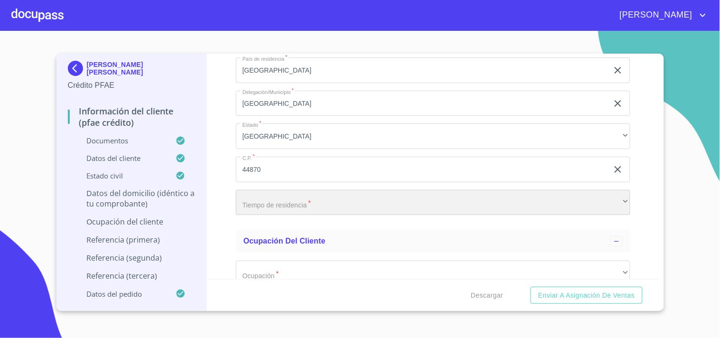
click at [278, 201] on div "​" at bounding box center [433, 203] width 394 height 26
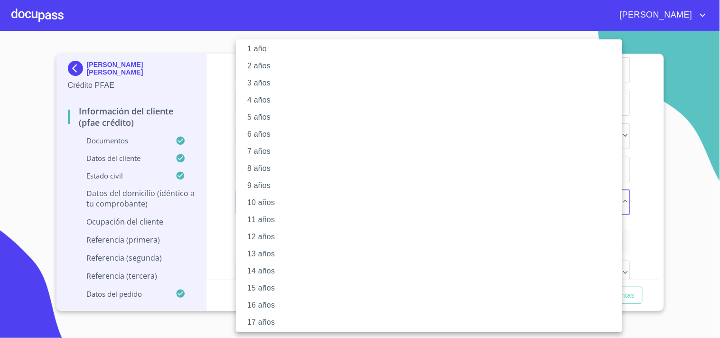
scroll to position [79, 0]
click at [268, 217] on li "14 años" at bounding box center [433, 217] width 394 height 17
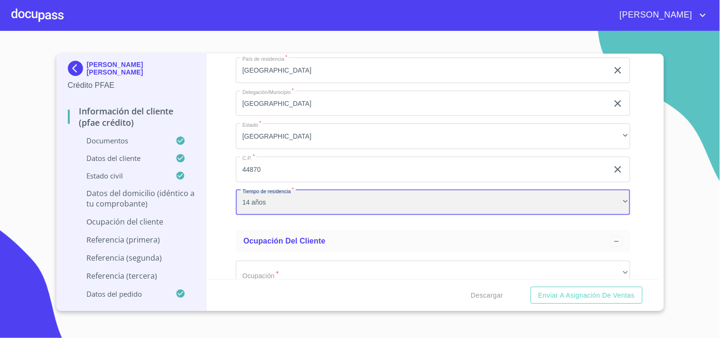
scroll to position [78, 0]
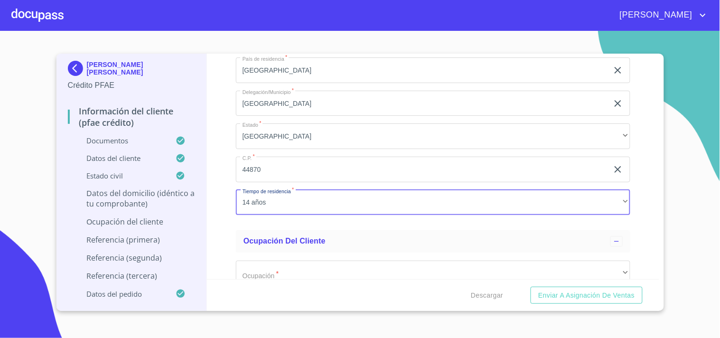
click at [231, 197] on div "Información del cliente (PFAE crédito) Documentos Documento de identificación. …" at bounding box center [433, 166] width 452 height 225
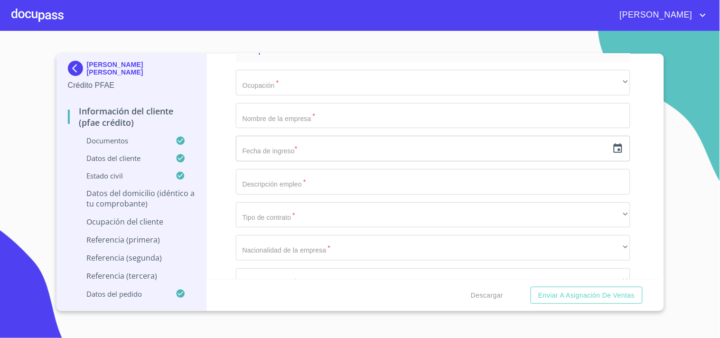
scroll to position [4252, 0]
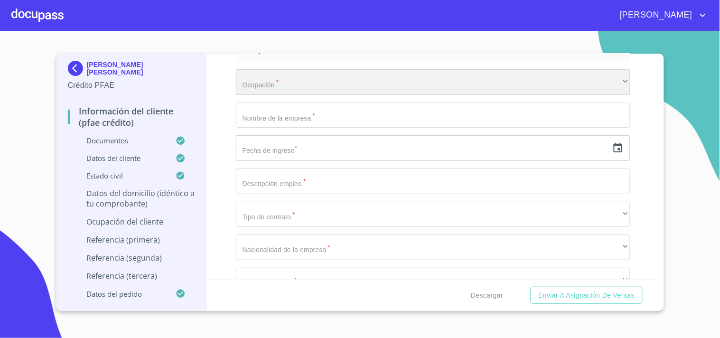
click at [260, 69] on div "​" at bounding box center [433, 82] width 394 height 26
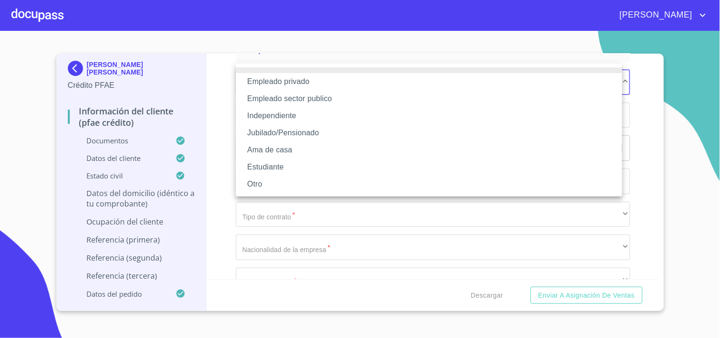
click at [289, 115] on li "Independiente" at bounding box center [429, 115] width 386 height 17
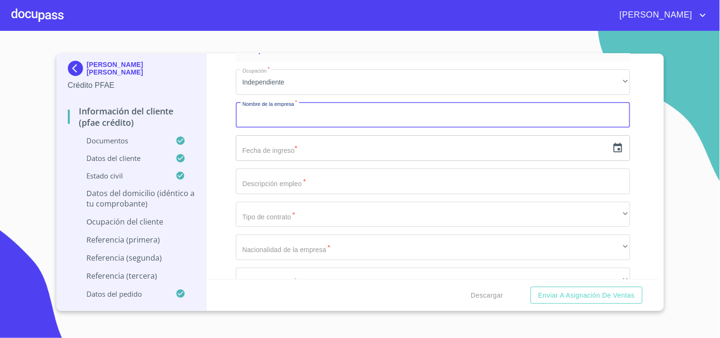
click at [286, 102] on input "Documento de identificación.   *" at bounding box center [433, 115] width 394 height 26
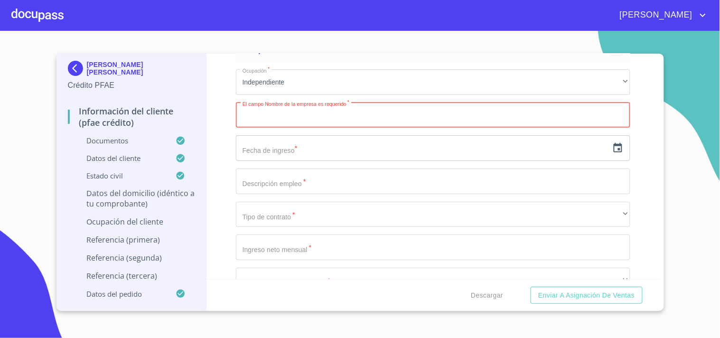
paste input "[PERSON_NAME]"
type input "[PERSON_NAME]"
click at [262, 144] on input "text" at bounding box center [422, 148] width 372 height 26
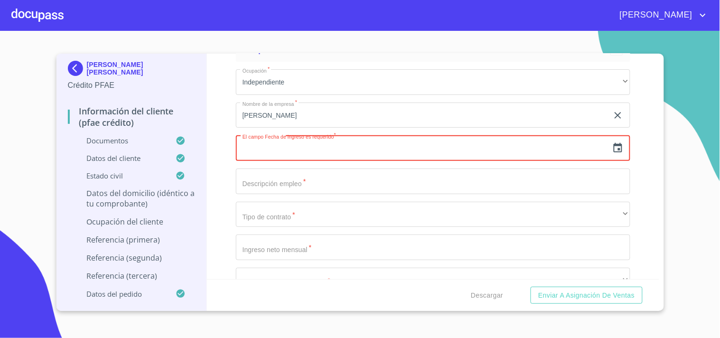
click at [613, 143] on icon "button" at bounding box center [617, 147] width 9 height 9
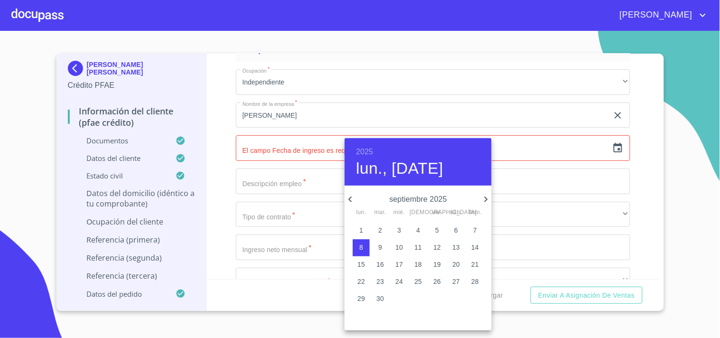
click at [362, 149] on h6 "2025" at bounding box center [364, 151] width 17 height 13
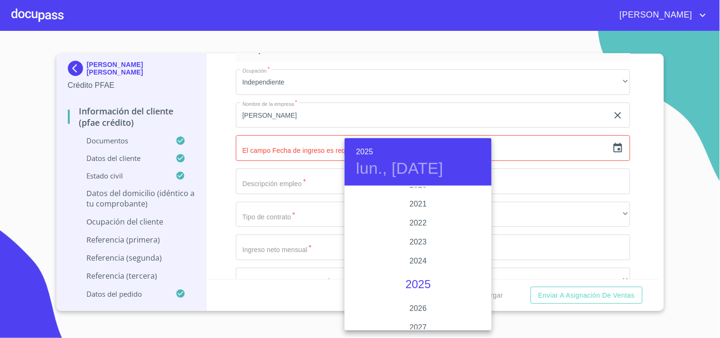
scroll to position [1808, 0]
click at [416, 193] on div "2020" at bounding box center [417, 191] width 147 height 19
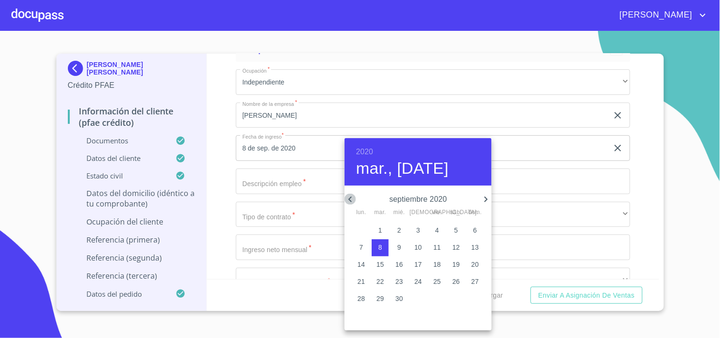
click at [351, 198] on icon "button" at bounding box center [349, 199] width 11 height 11
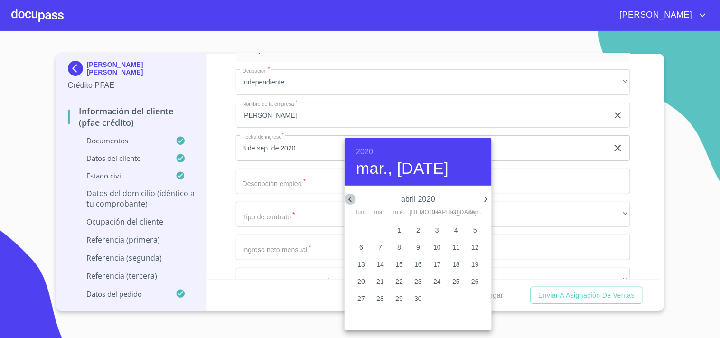
click at [351, 198] on icon "button" at bounding box center [349, 199] width 11 height 11
click at [361, 248] on p "2" at bounding box center [361, 246] width 4 height 9
type input "2 de mar. de 2020"
click at [225, 169] on div at bounding box center [360, 169] width 720 height 338
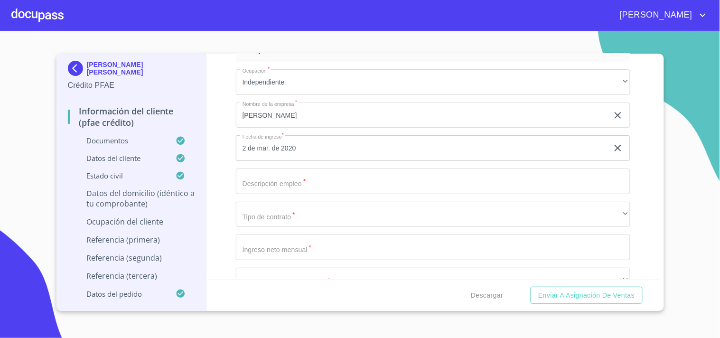
click at [260, 169] on input "Documento de identificación.   *" at bounding box center [433, 181] width 394 height 26
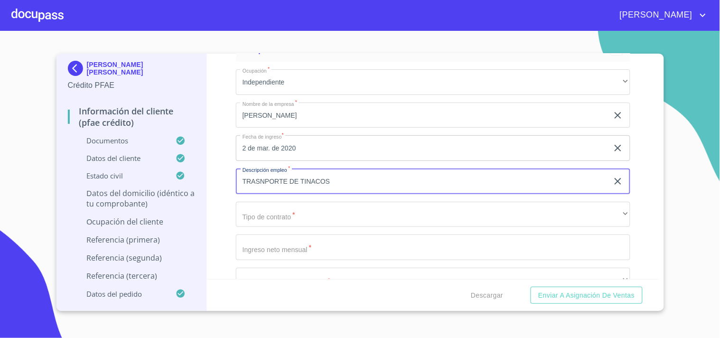
type input "TRASNPORTE DE TINACOS"
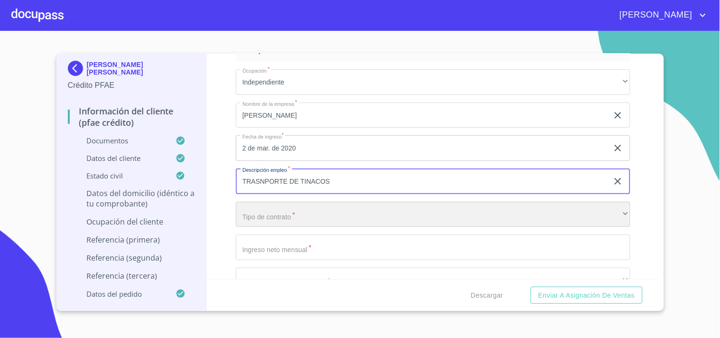
click at [264, 212] on div "​" at bounding box center [433, 215] width 394 height 26
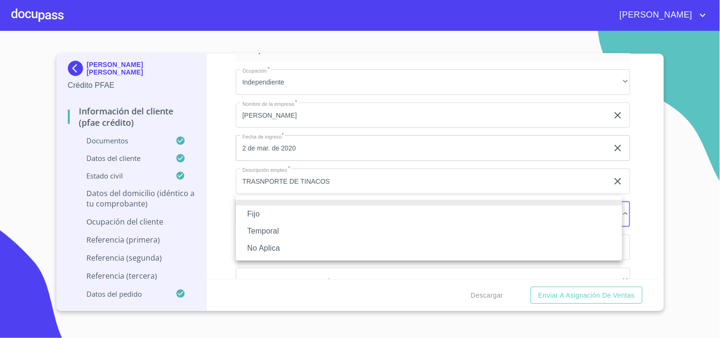
click at [261, 216] on li "Fijo" at bounding box center [429, 213] width 386 height 17
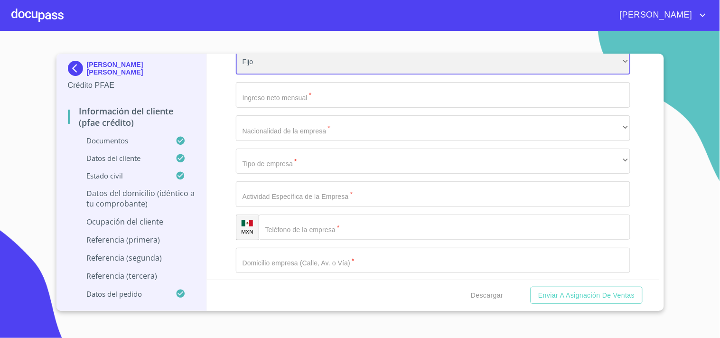
scroll to position [4414, 0]
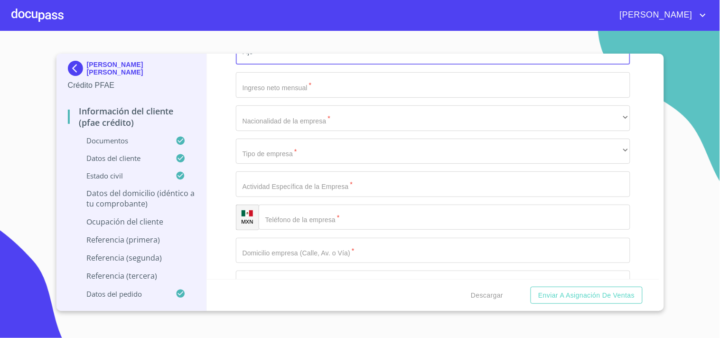
click at [266, 88] on input "Documento de identificación.   *" at bounding box center [433, 85] width 394 height 26
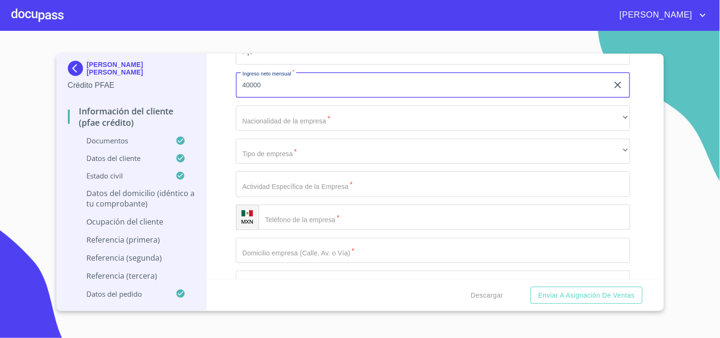
type input "40000"
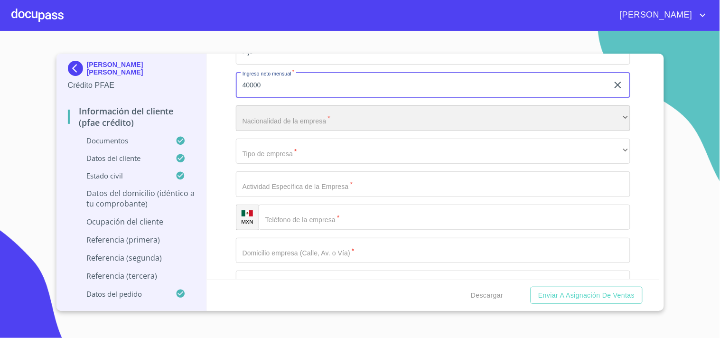
click at [255, 108] on div "​" at bounding box center [433, 118] width 394 height 26
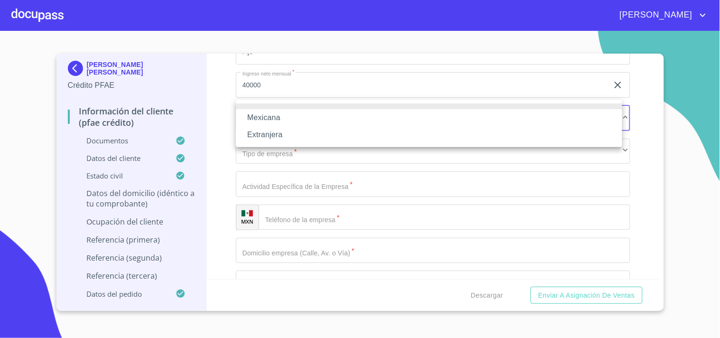
click at [268, 119] on li "Mexicana" at bounding box center [429, 117] width 386 height 17
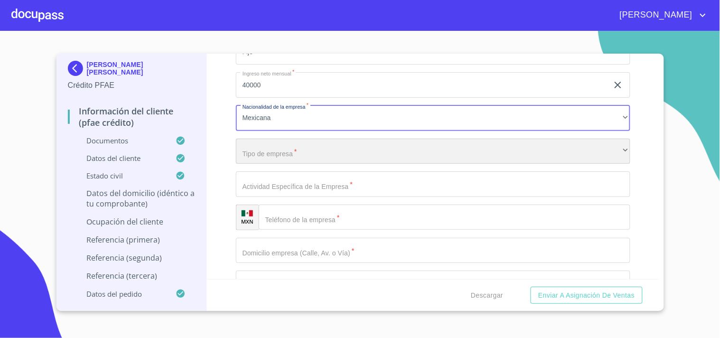
click at [271, 146] on div "​" at bounding box center [433, 152] width 394 height 26
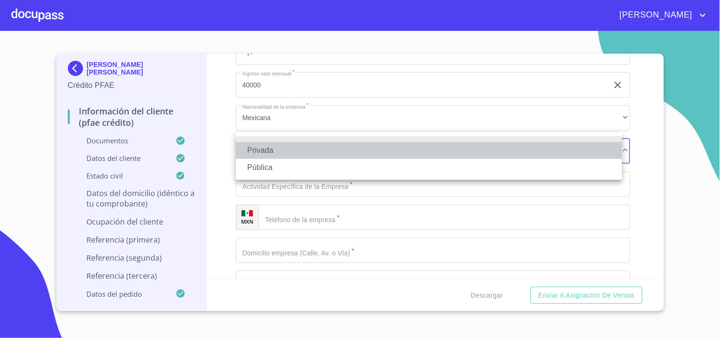
click at [269, 154] on li "Privada" at bounding box center [429, 150] width 386 height 17
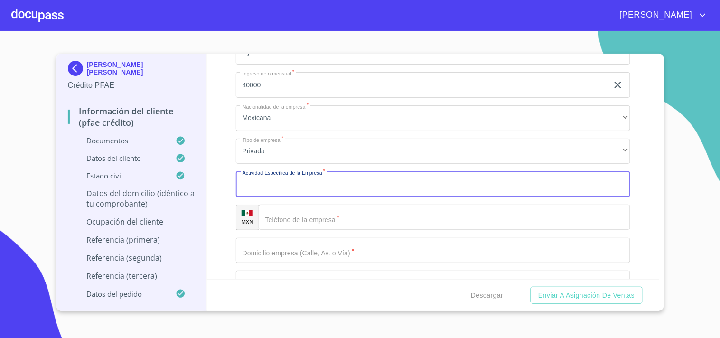
click at [269, 171] on input "Documento de identificación.   *" at bounding box center [433, 184] width 394 height 26
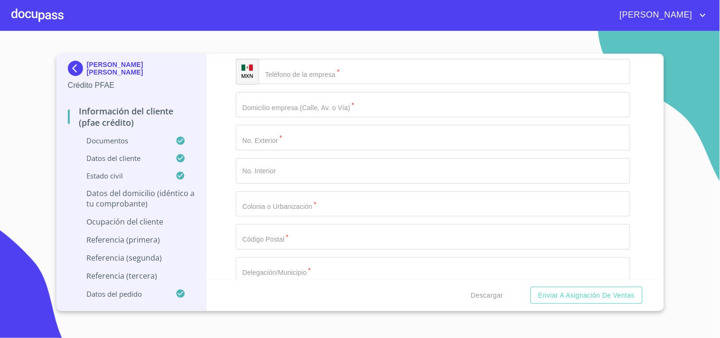
scroll to position [4570, 0]
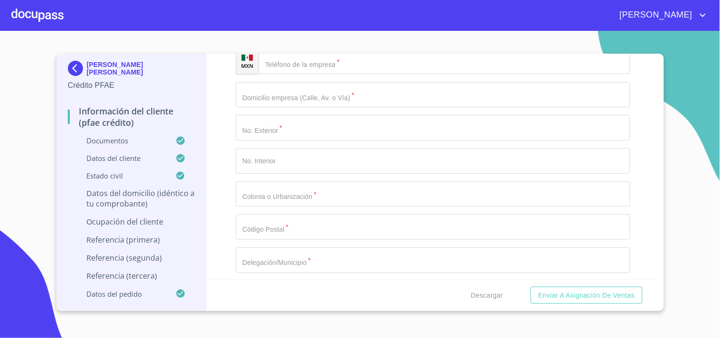
type input "TRASPORTE DE TINACOS"
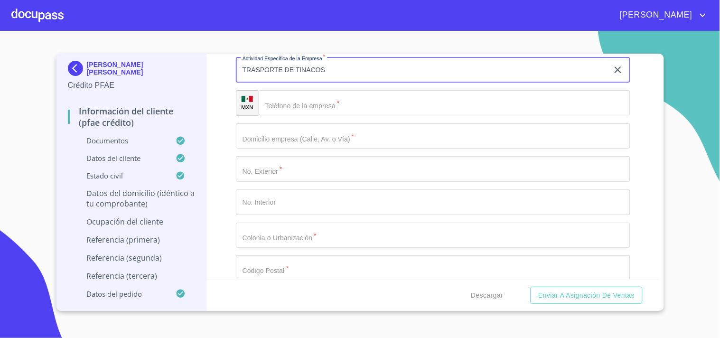
scroll to position [4522, 0]
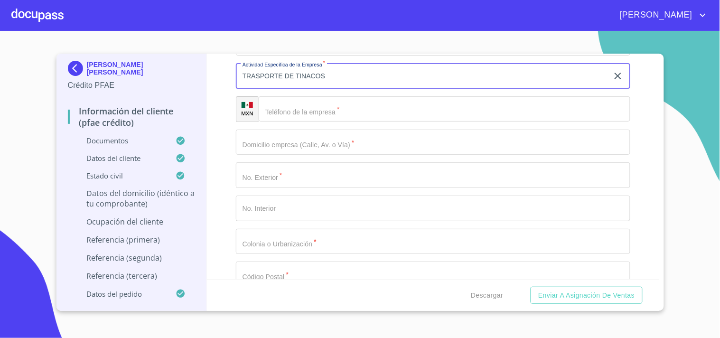
click at [295, 97] on input "Documento de identificación.   *" at bounding box center [445, 109] width 372 height 26
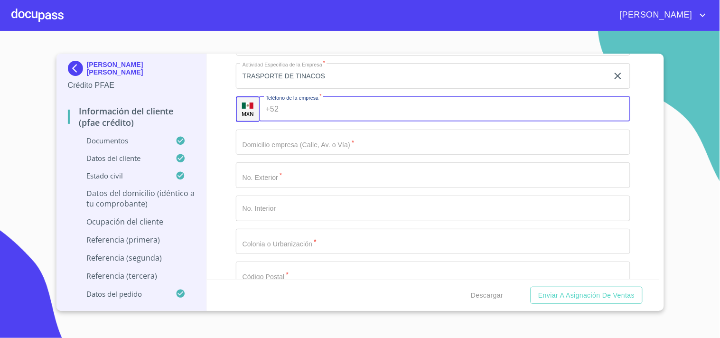
paste input "[PHONE_NUMBER]"
type input "[PHONE_NUMBER]"
click at [215, 130] on div "Información del cliente (PFAE crédito) Documentos Documento de identificación. …" at bounding box center [433, 166] width 452 height 225
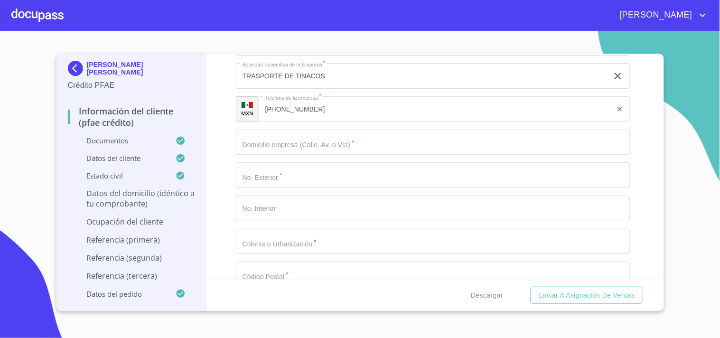
click at [267, 143] on input "Documento de identificación.   *" at bounding box center [433, 143] width 394 height 26
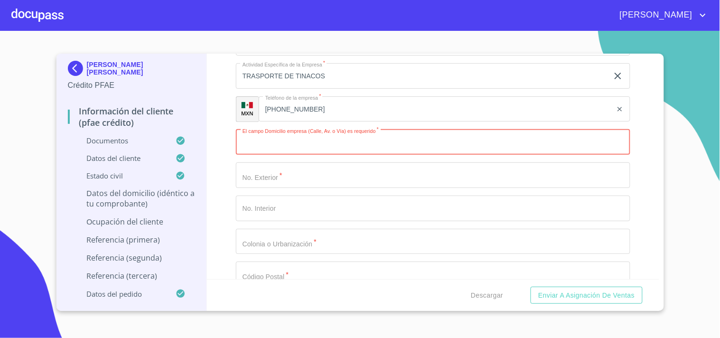
click at [277, 135] on input "Documento de identificación.   *" at bounding box center [433, 143] width 394 height 26
paste input "RIO [PERSON_NAME]"
type input "RIO [PERSON_NAME]"
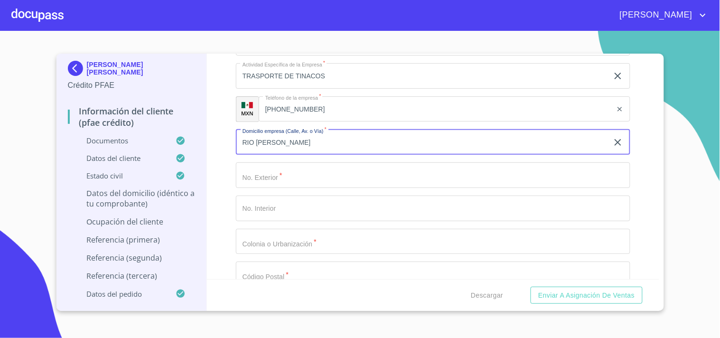
click at [288, 167] on input "Documento de identificación.   *" at bounding box center [433, 175] width 394 height 26
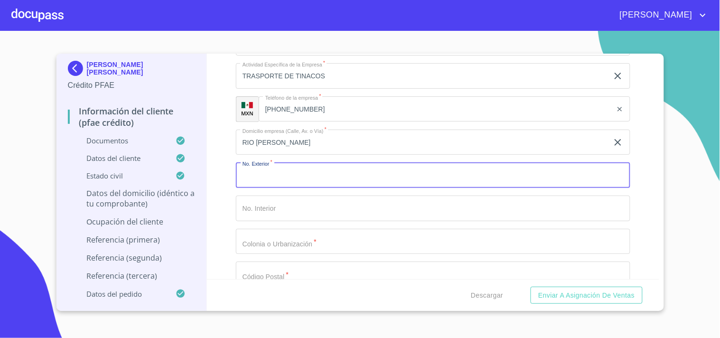
paste input "1489"
type input "1489"
click at [224, 157] on div "Información del cliente (PFAE crédito) Documentos Documento de identificación. …" at bounding box center [433, 166] width 452 height 225
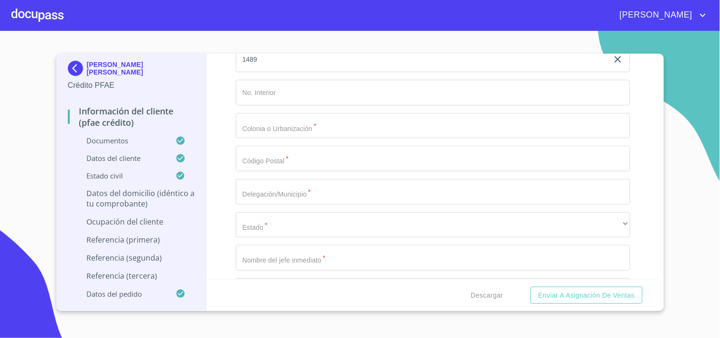
scroll to position [4639, 0]
click at [264, 121] on input "Documento de identificación.   *" at bounding box center [433, 125] width 394 height 26
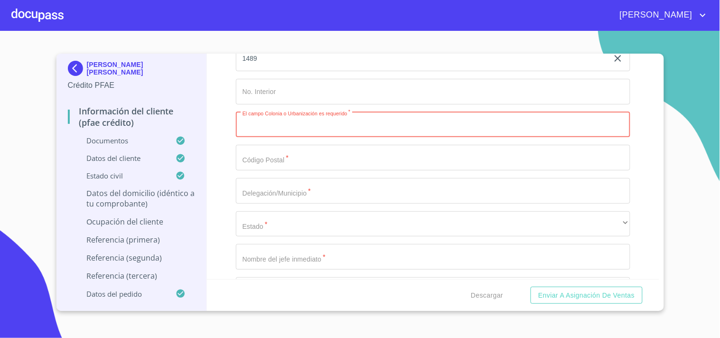
paste input "QUINTA [PERSON_NAME]"
type input "QUINTA [PERSON_NAME]"
click at [223, 120] on div "Información del cliente (PFAE crédito) Documentos Documento de identificación. …" at bounding box center [433, 166] width 452 height 225
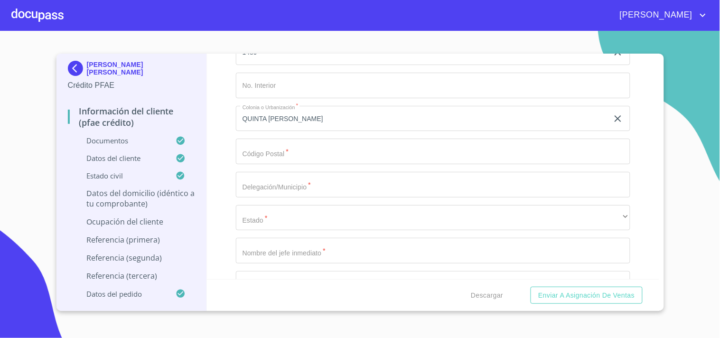
scroll to position [4632, 0]
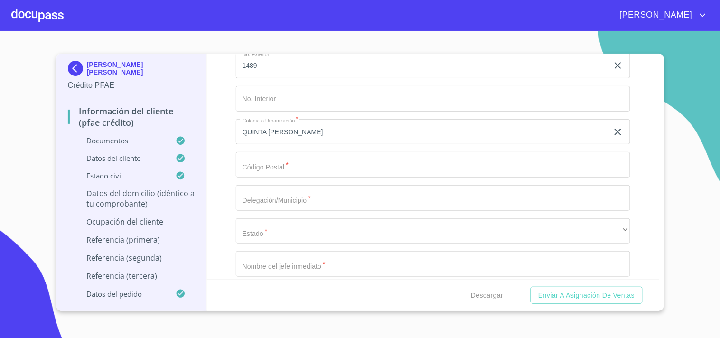
click at [257, 158] on input "Documento de identificación.   *" at bounding box center [433, 165] width 394 height 26
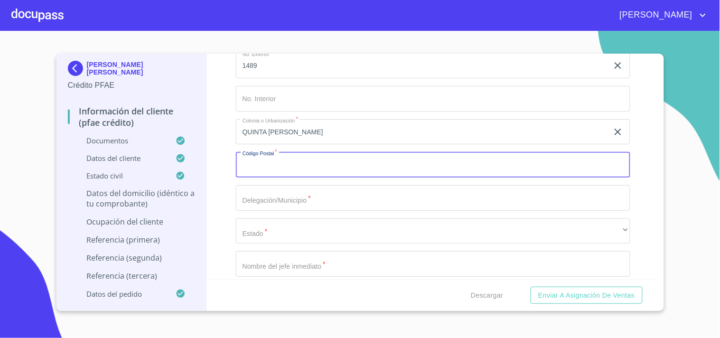
paste input "44430"
type input "44430"
click at [210, 159] on div "Información del cliente (PFAE crédito) Documentos Documento de identificación. …" at bounding box center [433, 166] width 452 height 225
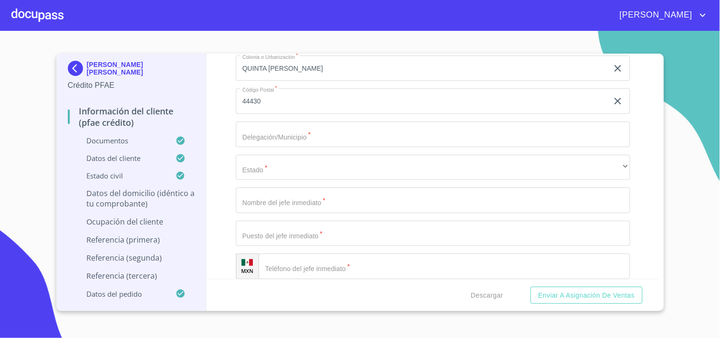
scroll to position [4696, 0]
click at [263, 121] on input "Documento de identificación.   *" at bounding box center [433, 134] width 394 height 26
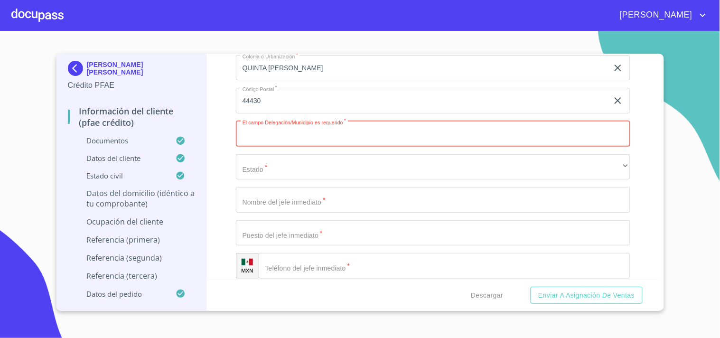
click at [260, 129] on input "Documento de identificación.   *" at bounding box center [433, 134] width 394 height 26
paste input "[GEOGRAPHIC_DATA]"
type input "[GEOGRAPHIC_DATA]"
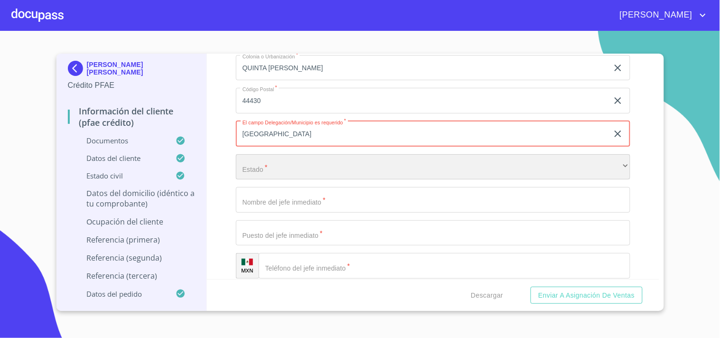
click at [244, 167] on div "​" at bounding box center [433, 167] width 394 height 26
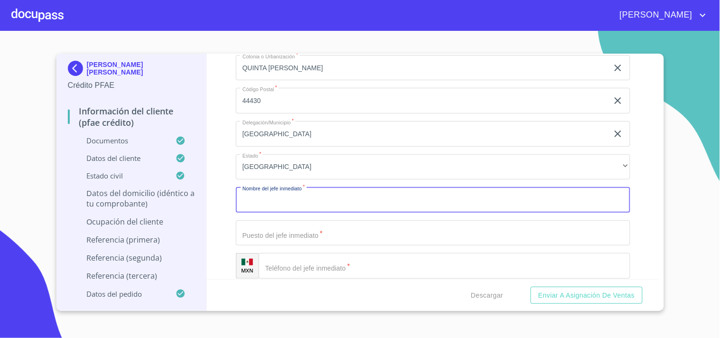
click at [257, 195] on input "Documento de identificación.   *" at bounding box center [433, 200] width 394 height 26
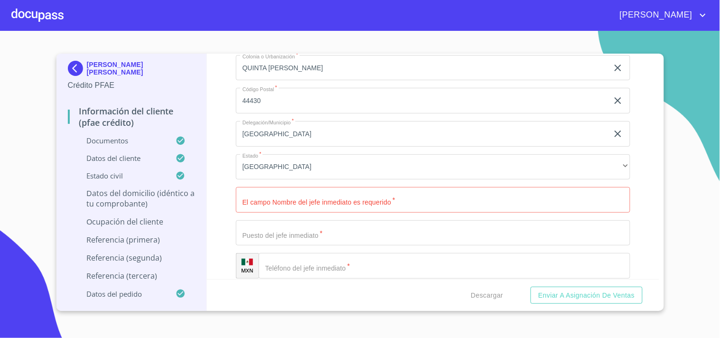
click at [225, 216] on div "Información del cliente (PFAE crédito) Documentos Documento de identificación. …" at bounding box center [433, 166] width 452 height 225
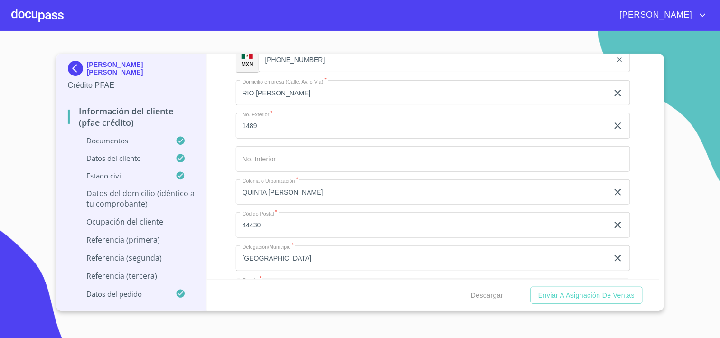
scroll to position [4570, 0]
click at [225, 216] on div "Información del cliente (PFAE crédito) Documentos Documento de identificación. …" at bounding box center [433, 166] width 452 height 225
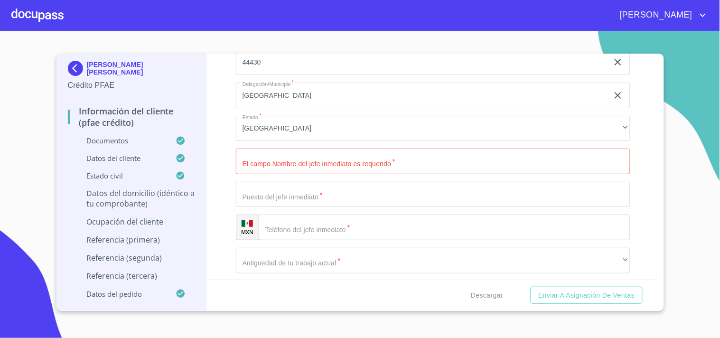
scroll to position [4735, 0]
click at [266, 153] on input "Documento de identificación.   *" at bounding box center [433, 161] width 394 height 26
paste input "[PERSON_NAME]"
type input "[PERSON_NAME] [PERSON_NAME]"
click at [215, 171] on div "Información del cliente (PFAE crédito) Documentos Documento de identificación. …" at bounding box center [433, 166] width 452 height 225
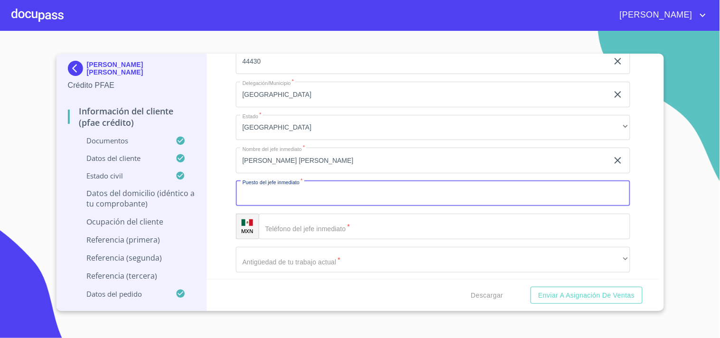
click at [267, 191] on input "Documento de identificación.   *" at bounding box center [433, 194] width 394 height 26
click at [217, 187] on div "Información del cliente (PFAE crédito) Documentos Documento de identificación. …" at bounding box center [433, 166] width 452 height 225
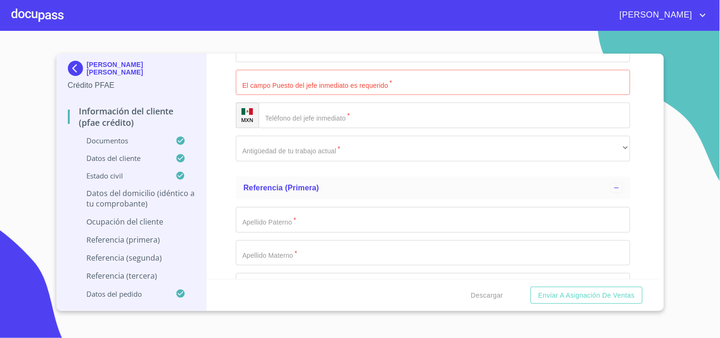
scroll to position [4849, 0]
click at [272, 78] on input "Documento de identificación.   *" at bounding box center [433, 80] width 394 height 26
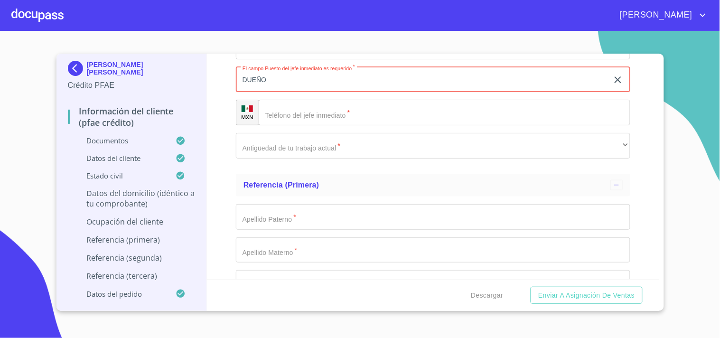
type input "DUEÑO"
click at [310, 106] on input "Documento de identificación.   *" at bounding box center [445, 113] width 372 height 26
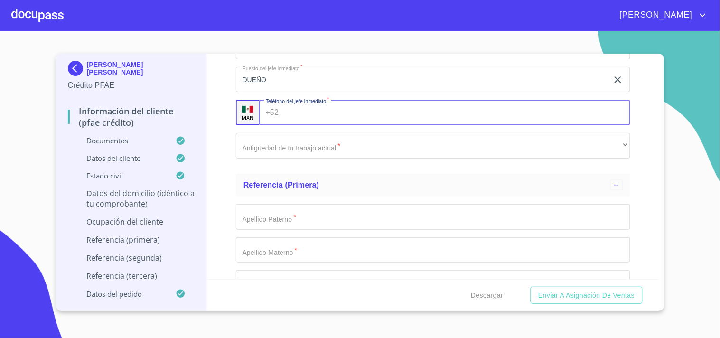
paste input "(CA)RLOS [PERSON_NAME]"
type input "CA"
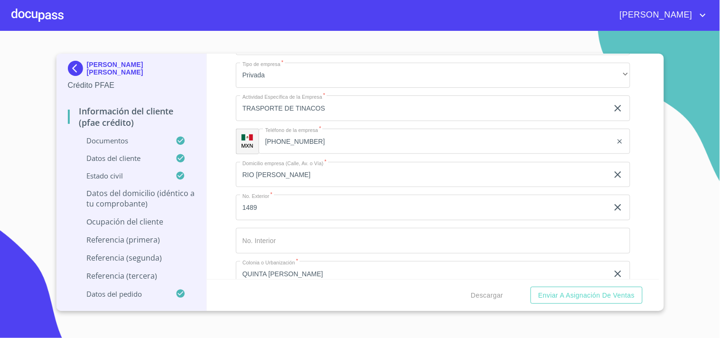
scroll to position [4489, 0]
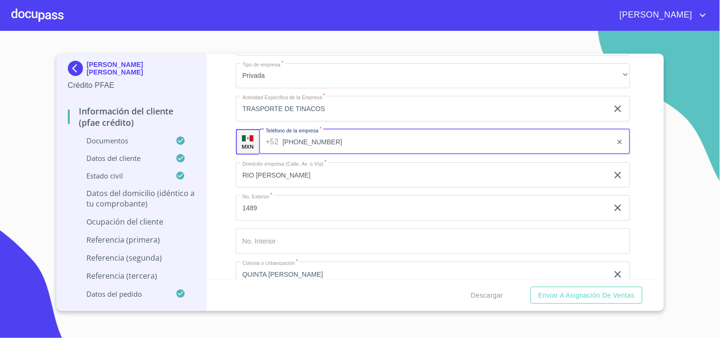
drag, startPoint x: 306, startPoint y: 134, endPoint x: 241, endPoint y: 141, distance: 65.9
click at [241, 141] on div "MXN Teléfono de la empresa   * [PHONE_NUMBER] ​" at bounding box center [433, 142] width 394 height 26
drag, startPoint x: 338, startPoint y: 129, endPoint x: 264, endPoint y: 127, distance: 74.5
click at [264, 129] on div "[PHONE_NUMBER] ​" at bounding box center [444, 142] width 371 height 26
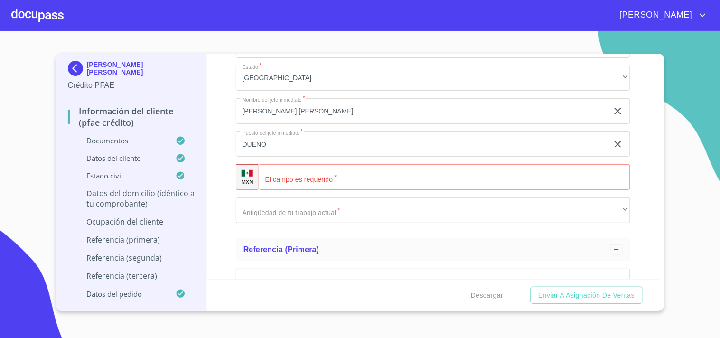
scroll to position [4785, 0]
click at [308, 168] on input "Documento de identificación.   *" at bounding box center [445, 177] width 372 height 26
paste input "[PHONE_NUMBER]"
type input "[PHONE_NUMBER]"
click at [220, 171] on div "Información del cliente (PFAE crédito) Documentos Documento de identificación. …" at bounding box center [433, 166] width 452 height 225
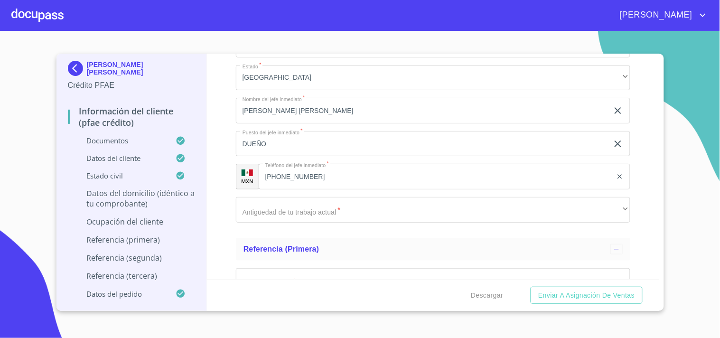
click at [220, 171] on div "Información del cliente (PFAE crédito) Documentos Documento de identificación. …" at bounding box center [433, 166] width 452 height 225
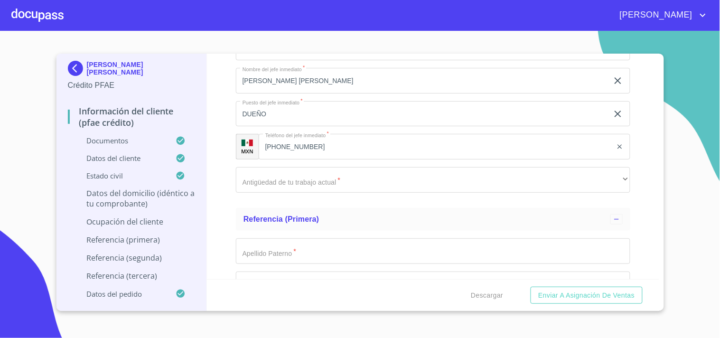
scroll to position [4842, 0]
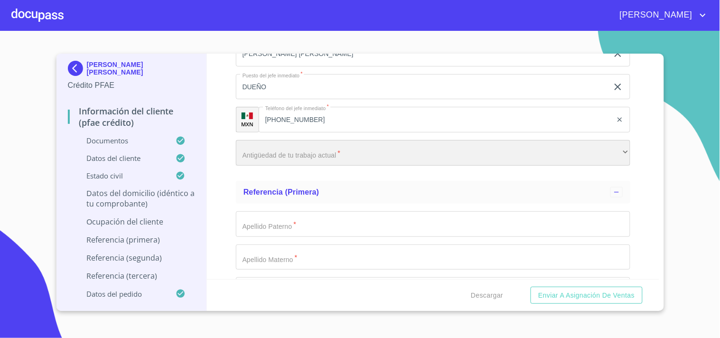
click at [272, 144] on div "​" at bounding box center [433, 153] width 394 height 26
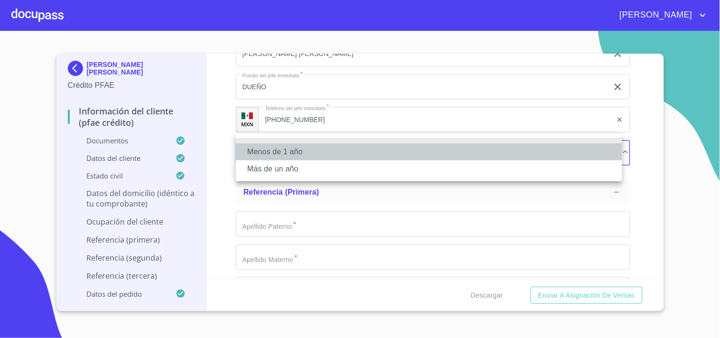
click at [274, 154] on li "Menos de 1 año" at bounding box center [429, 151] width 386 height 17
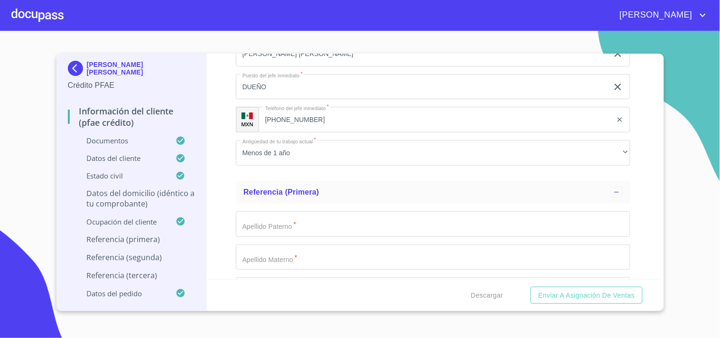
click at [218, 164] on div "Información del cliente (PFAE crédito) Documentos Documento de identificación. …" at bounding box center [433, 166] width 452 height 225
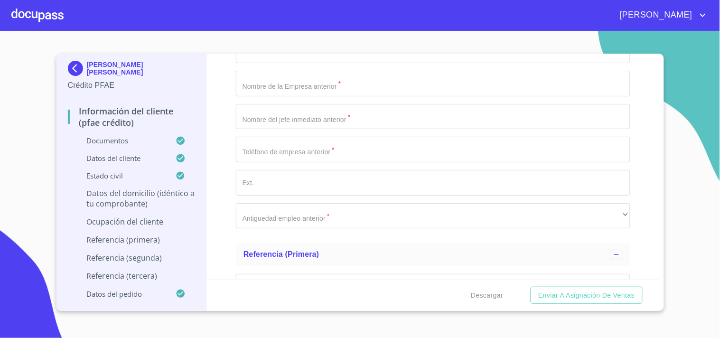
scroll to position [4947, 0]
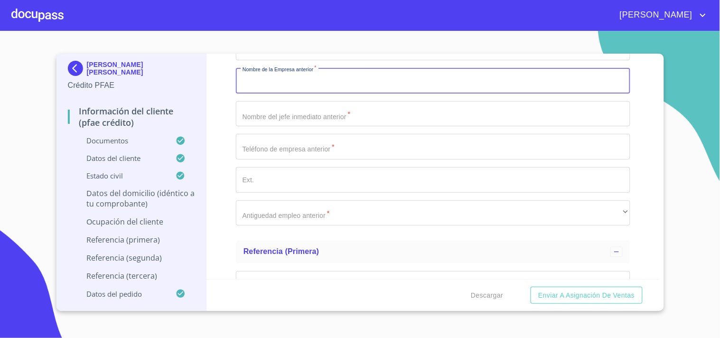
click at [276, 83] on input "Documento de identificación.   *" at bounding box center [433, 81] width 394 height 26
paste input "Jonatan"
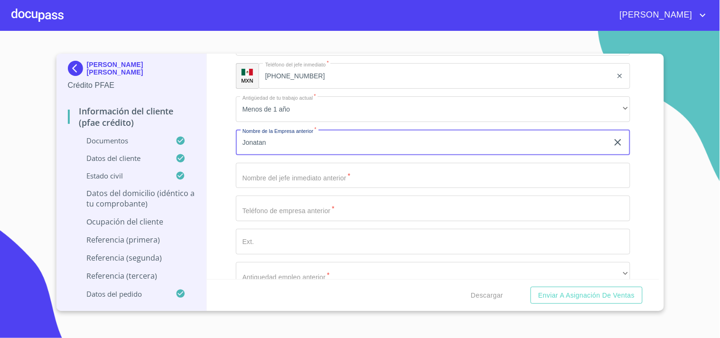
scroll to position [4885, 0]
type input "Jonatan"
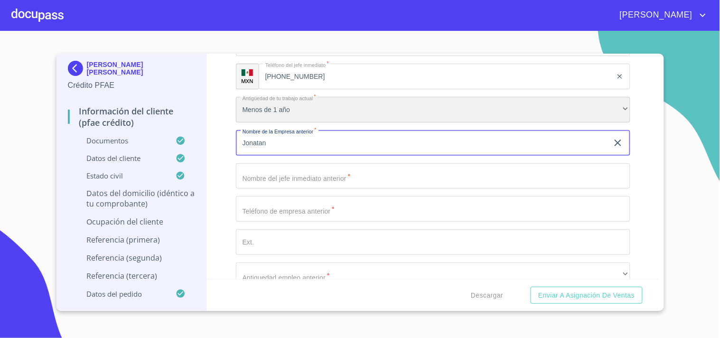
click at [304, 104] on div "Menos de 1 año" at bounding box center [433, 110] width 394 height 26
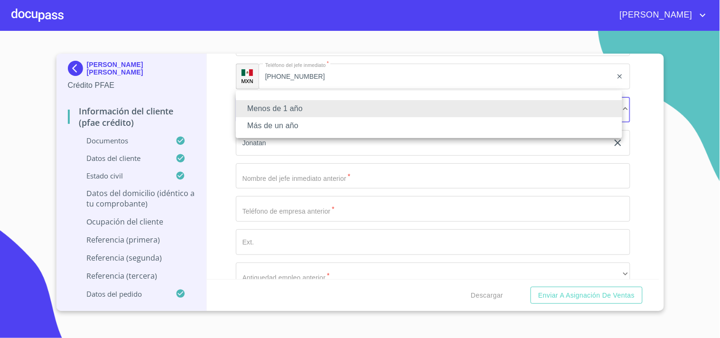
click at [290, 120] on li "Más de un año" at bounding box center [429, 125] width 386 height 17
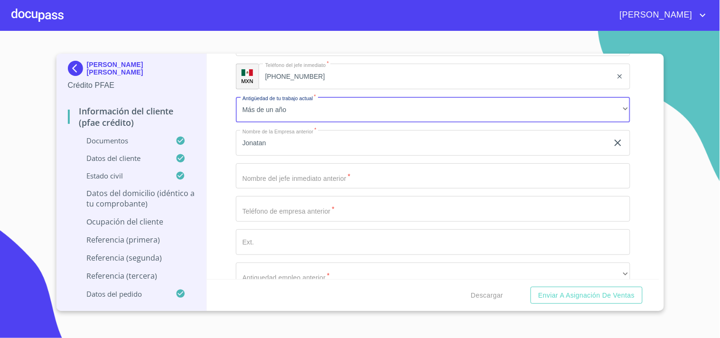
click at [282, 303] on div "Referencia (primera)" at bounding box center [433, 314] width 394 height 23
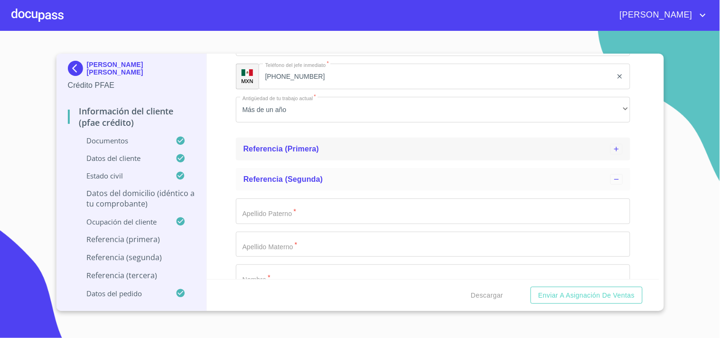
click at [249, 145] on span "Referencia (primera)" at bounding box center [281, 149] width 76 height 8
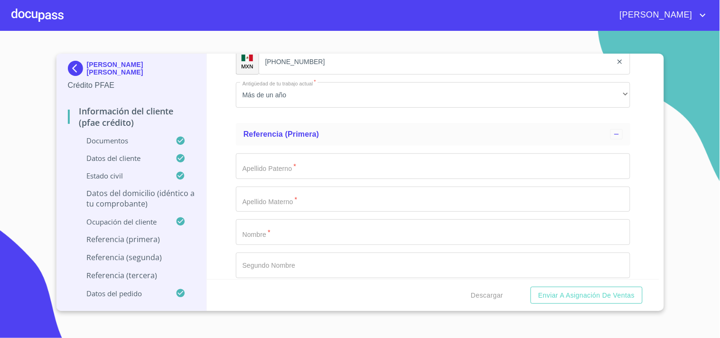
scroll to position [4899, 0]
click at [255, 158] on input "Documento de identificación.   *" at bounding box center [433, 167] width 394 height 26
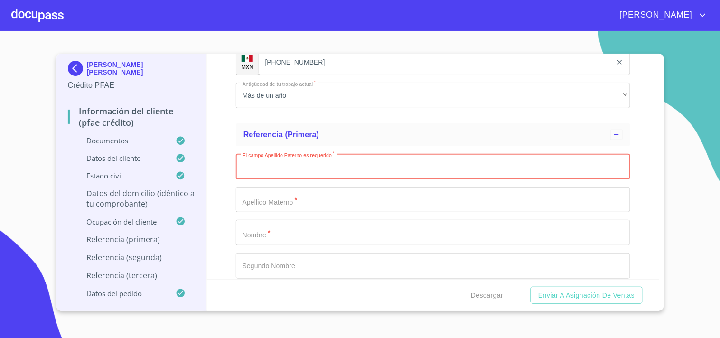
paste input "[PERSON_NAME]"
type input "[PERSON_NAME]"
click at [228, 121] on div "Información del cliente (PFAE crédito) Documentos Documento de identificación. …" at bounding box center [433, 166] width 452 height 225
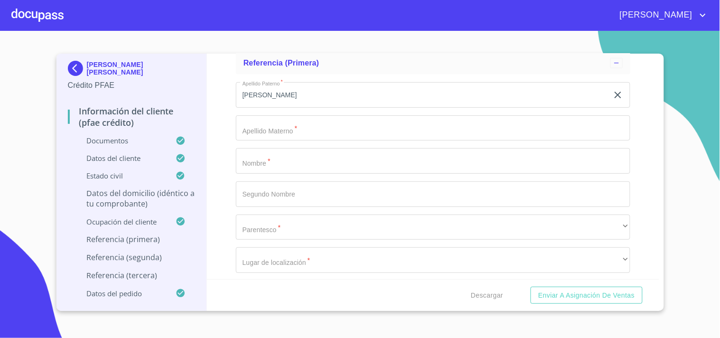
scroll to position [4977, 0]
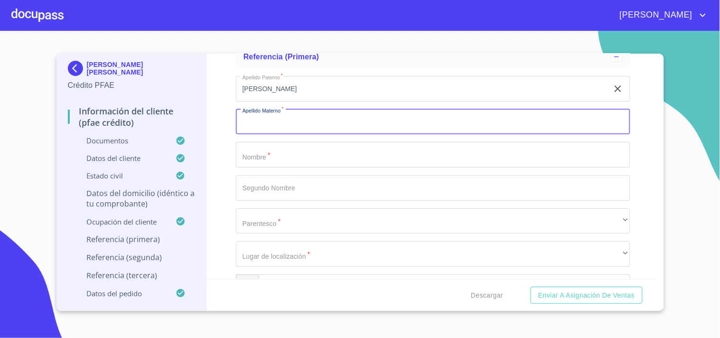
click at [291, 111] on input "Documento de identificación.   *" at bounding box center [433, 122] width 394 height 26
paste input "[PERSON_NAME]"
type input "[PERSON_NAME]"
click at [277, 145] on input "Documento de identificación.   *" at bounding box center [433, 155] width 394 height 26
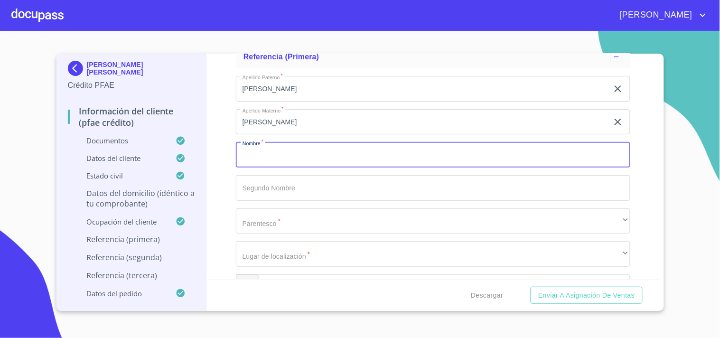
paste input "Jonatan"
type input "Jonatan"
click at [210, 149] on div "Información del cliente (PFAE crédito) Documentos Documento de identificación. …" at bounding box center [433, 166] width 452 height 225
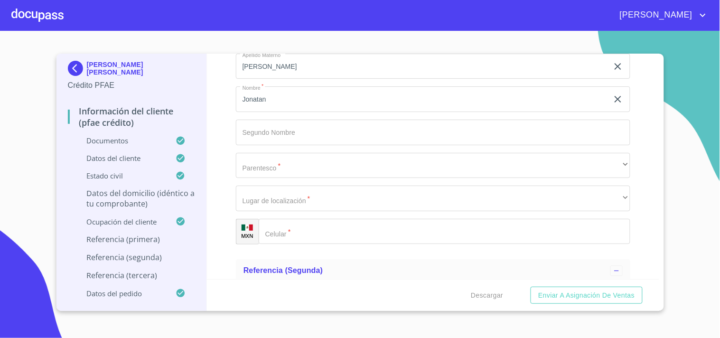
scroll to position [5068, 0]
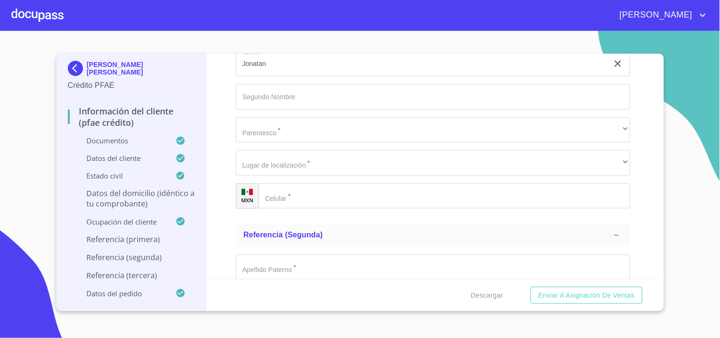
click at [217, 150] on div "Información del cliente (PFAE crédito) Documentos Documento de identificación. …" at bounding box center [433, 166] width 452 height 225
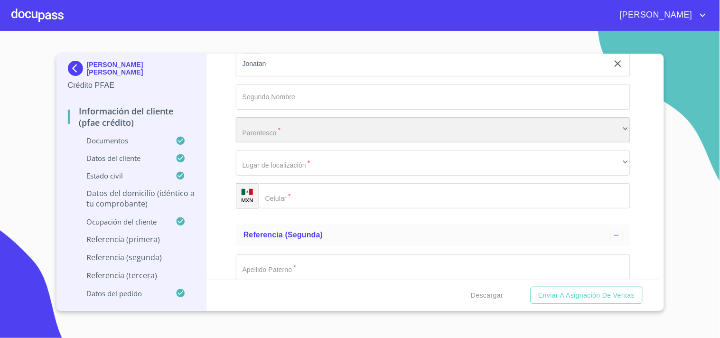
click at [264, 129] on div "​" at bounding box center [433, 130] width 394 height 26
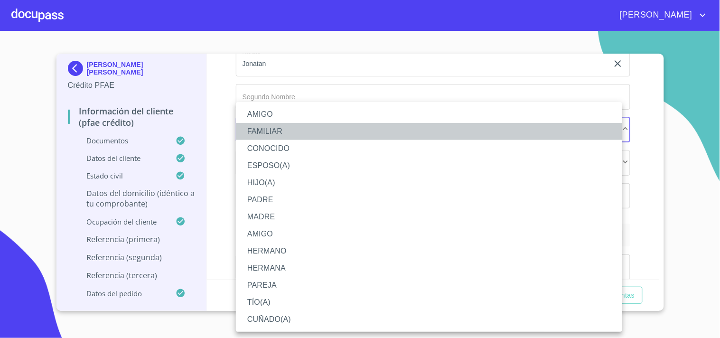
click at [271, 132] on li "FAMILIAR" at bounding box center [429, 131] width 386 height 17
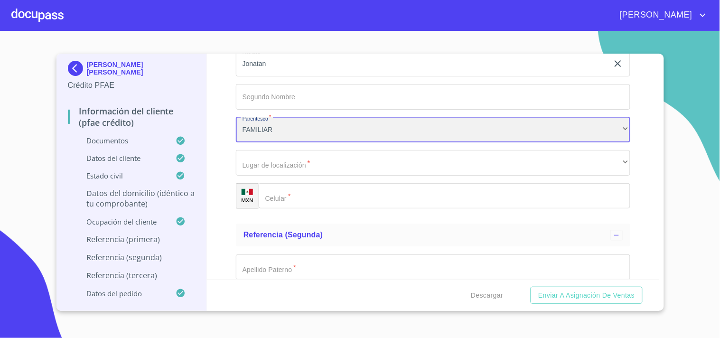
click at [259, 120] on div "FAMILIAR" at bounding box center [433, 130] width 394 height 26
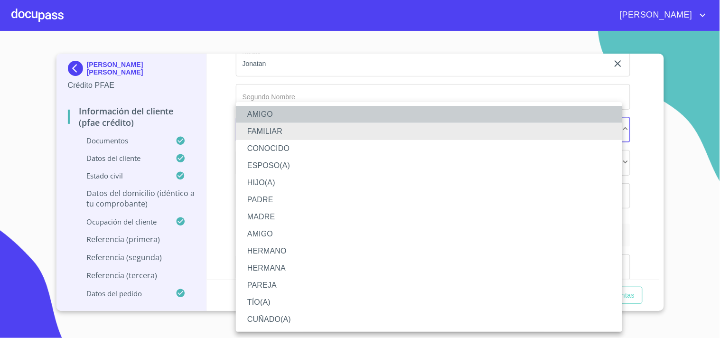
click at [262, 117] on li "AMIGO" at bounding box center [429, 114] width 386 height 17
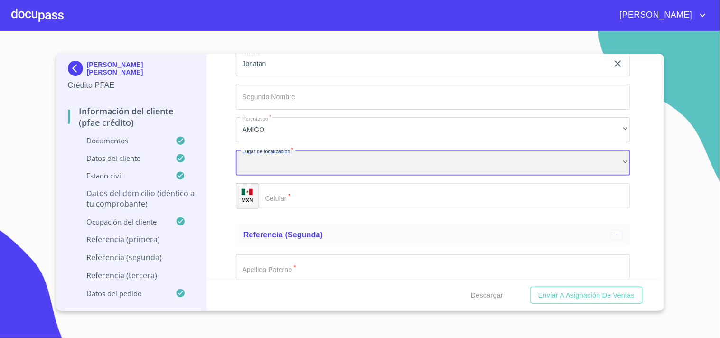
click at [269, 157] on div "​" at bounding box center [433, 163] width 394 height 26
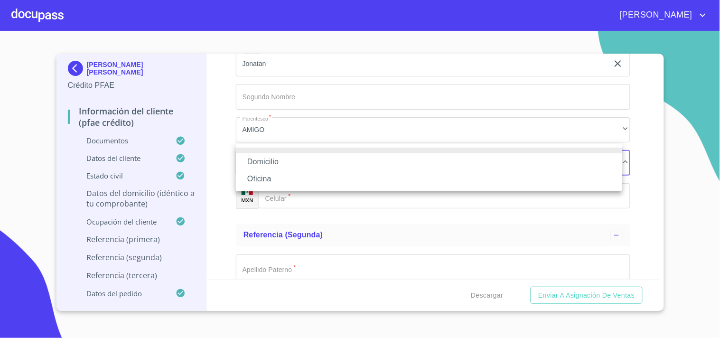
click at [267, 173] on li "Oficina" at bounding box center [429, 178] width 386 height 17
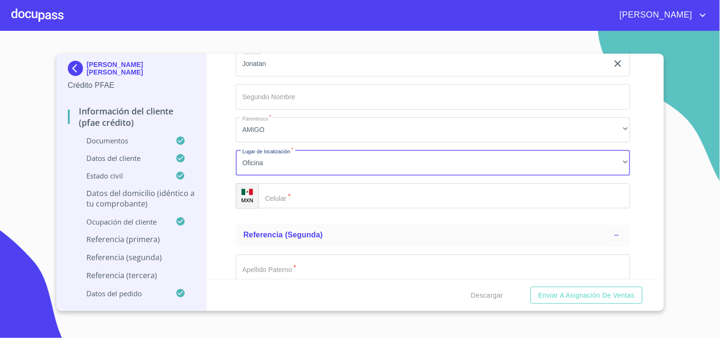
click at [288, 186] on input "Documento de identificación.   *" at bounding box center [445, 196] width 372 height 26
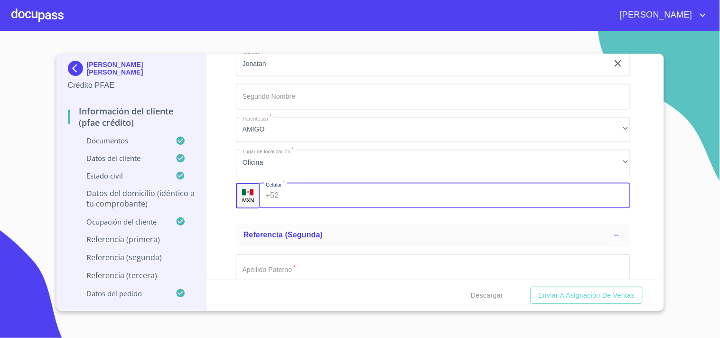
paste input "[PHONE_NUMBER]"
type input "[PHONE_NUMBER]"
click at [231, 186] on div "Información del cliente (PFAE crédito) Documentos Documento de identificación. …" at bounding box center [433, 166] width 452 height 225
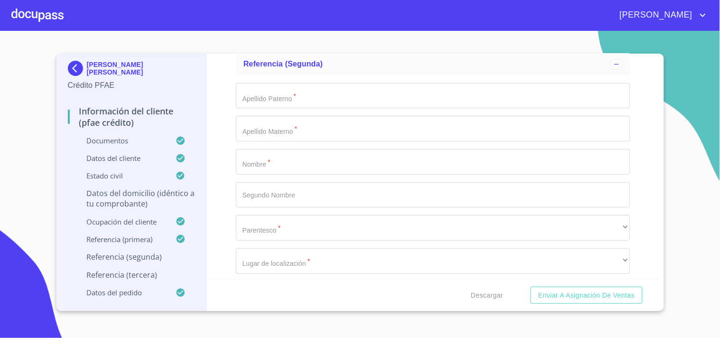
scroll to position [5248, 0]
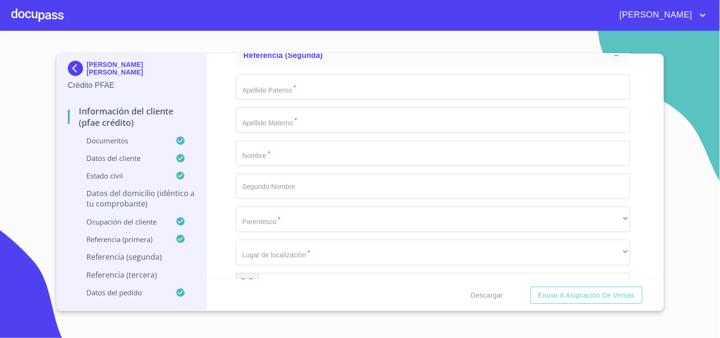
click at [271, 84] on input "Documento de identificación.   *" at bounding box center [433, 87] width 394 height 26
paste input "[PERSON_NAME]"
type input "[PERSON_NAME]"
click at [296, 116] on input "Documento de identificación.   *" at bounding box center [433, 120] width 394 height 26
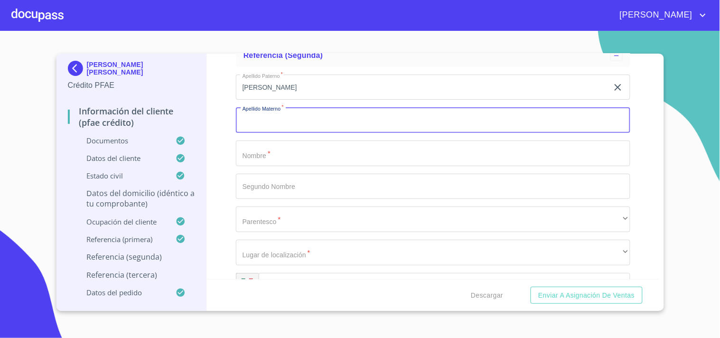
paste input "[PERSON_NAME]"
click at [246, 111] on input "[PERSON_NAME]" at bounding box center [422, 120] width 372 height 26
type input "[PERSON_NAME]"
click at [261, 152] on input "Documento de identificación.   *" at bounding box center [433, 153] width 394 height 26
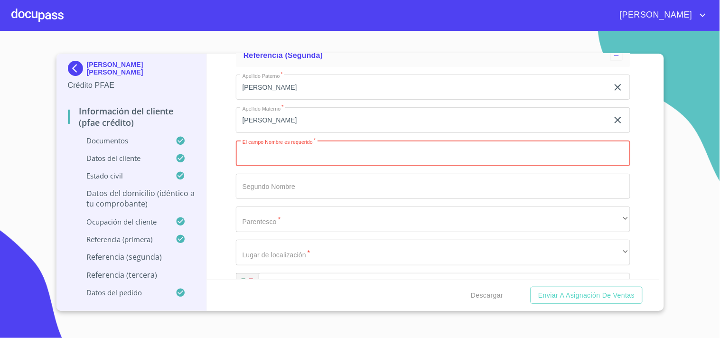
paste input "[PERSON_NAME]"
type input "[PERSON_NAME]"
click at [231, 143] on div "Información del cliente (PFAE crédito) Documentos Documento de identificación. …" at bounding box center [433, 166] width 452 height 225
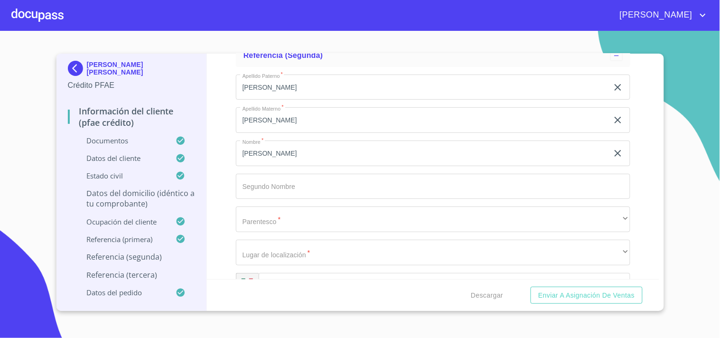
click at [217, 145] on div "Información del cliente (PFAE crédito) Documentos Documento de identificación. …" at bounding box center [433, 166] width 452 height 225
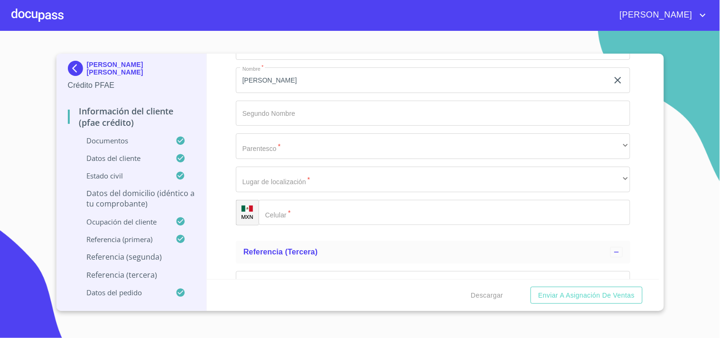
scroll to position [5330, 0]
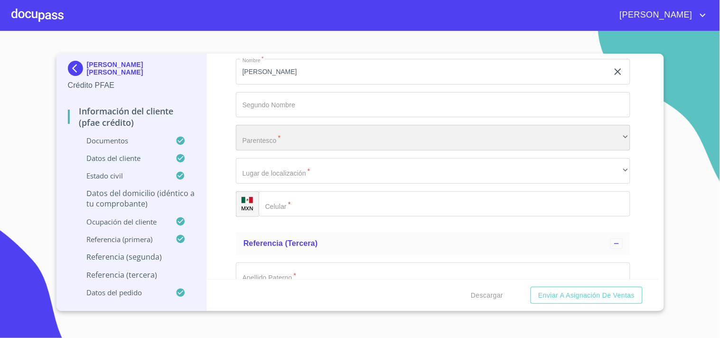
click at [269, 129] on div "​" at bounding box center [433, 138] width 394 height 26
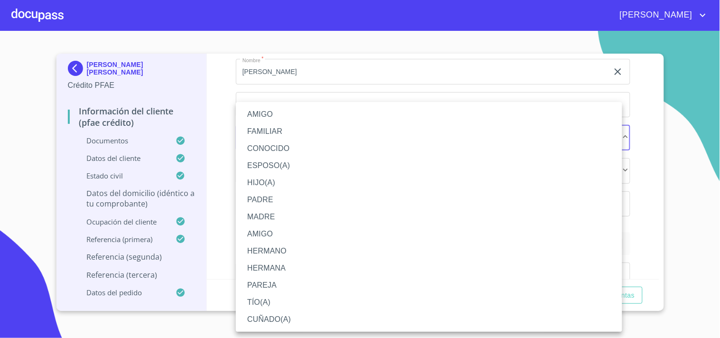
click at [268, 135] on li "FAMILIAR" at bounding box center [429, 131] width 386 height 17
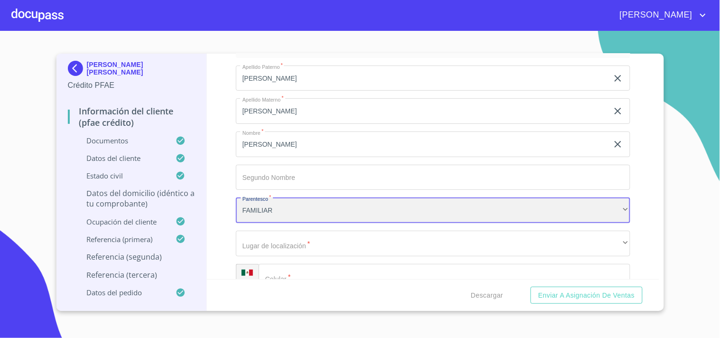
scroll to position [5310, 0]
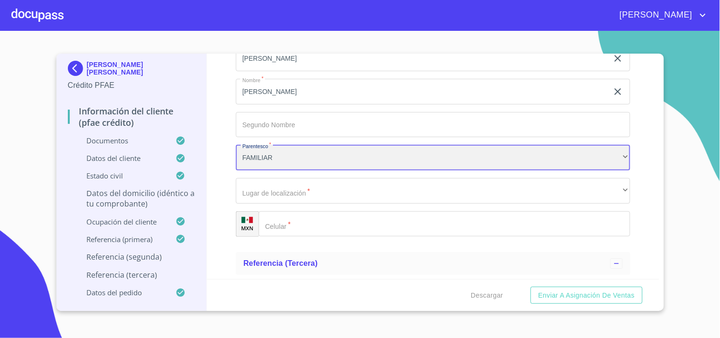
click at [264, 148] on div "FAMILIAR" at bounding box center [433, 158] width 394 height 26
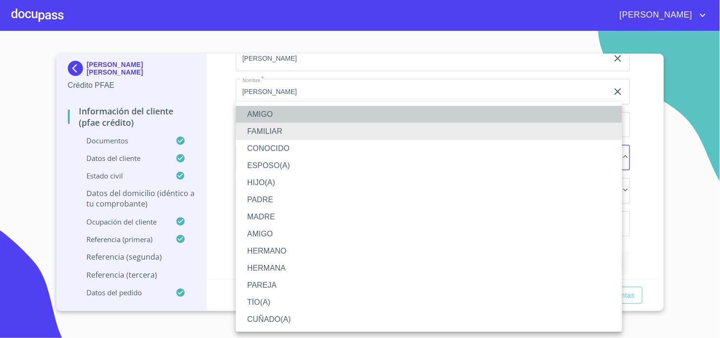
click at [261, 119] on li "AMIGO" at bounding box center [429, 114] width 386 height 17
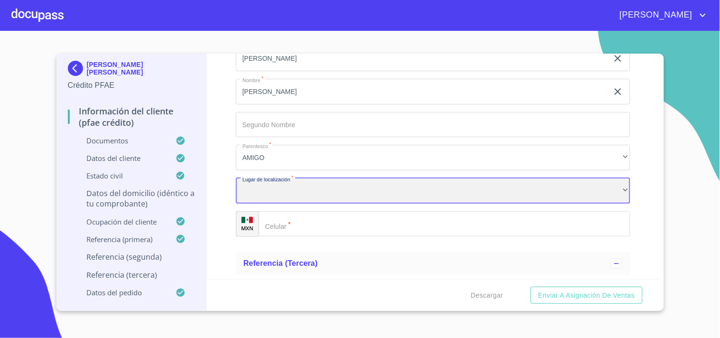
click at [239, 181] on div "​" at bounding box center [433, 191] width 394 height 26
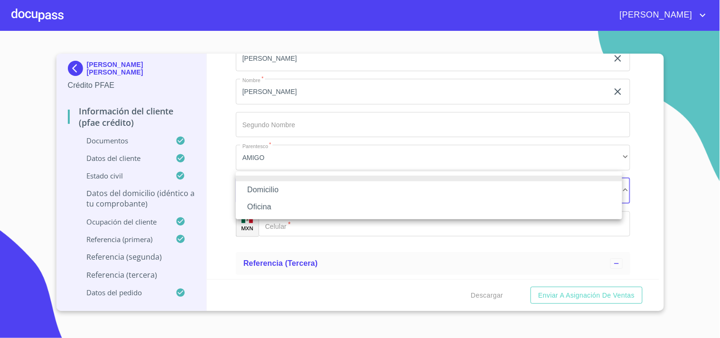
click at [249, 190] on li "Domicilio" at bounding box center [429, 189] width 386 height 17
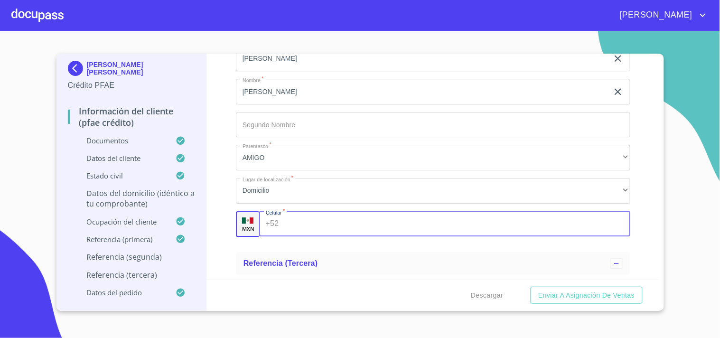
click at [290, 212] on input "Documento de identificación.   *" at bounding box center [456, 224] width 348 height 26
paste input "[PHONE_NUMBER]"
type input "[PHONE_NUMBER]"
click at [214, 168] on div "Información del cliente (PFAE crédito) Documentos Documento de identificación. …" at bounding box center [433, 166] width 452 height 225
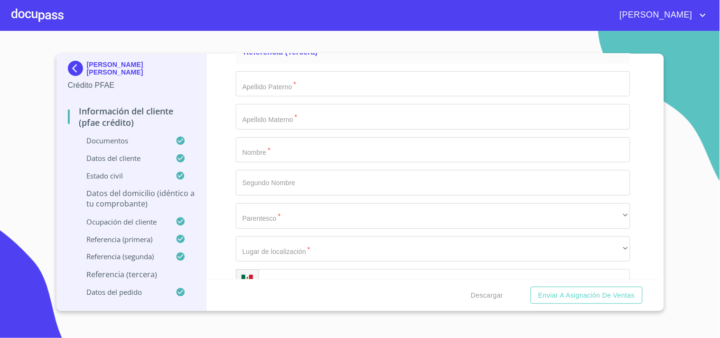
scroll to position [5526, 0]
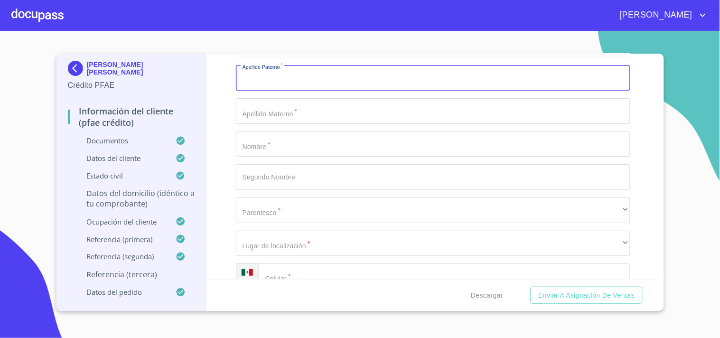
click at [282, 70] on input "Documento de identificación.   *" at bounding box center [433, 78] width 394 height 26
paste input "[PERSON_NAME]"
type input "[PERSON_NAME]"
click at [279, 108] on input "Documento de identificación.   *" at bounding box center [433, 111] width 394 height 26
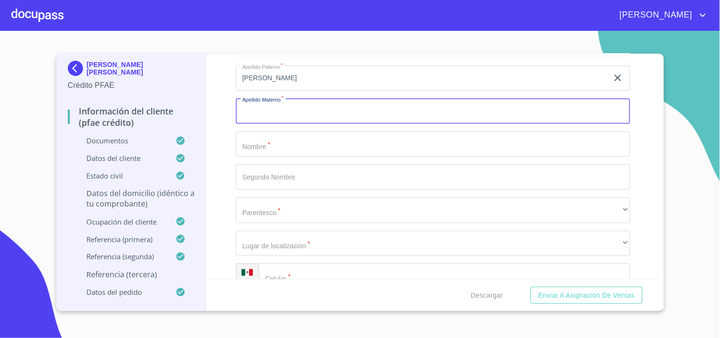
paste input "[PERSON_NAME]"
click at [247, 102] on input "[PERSON_NAME]" at bounding box center [422, 111] width 372 height 26
type input "[PERSON_NAME]"
click at [274, 131] on input "Documento de identificación.   *" at bounding box center [433, 144] width 394 height 26
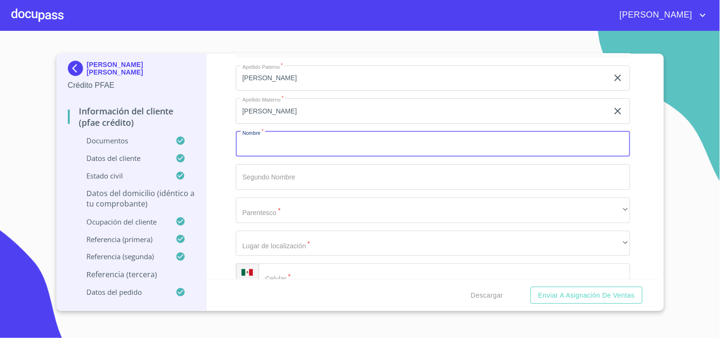
paste input "Jaziel"
type input "Jaziel"
click at [270, 167] on input "Documento de identificación.   *" at bounding box center [433, 177] width 394 height 26
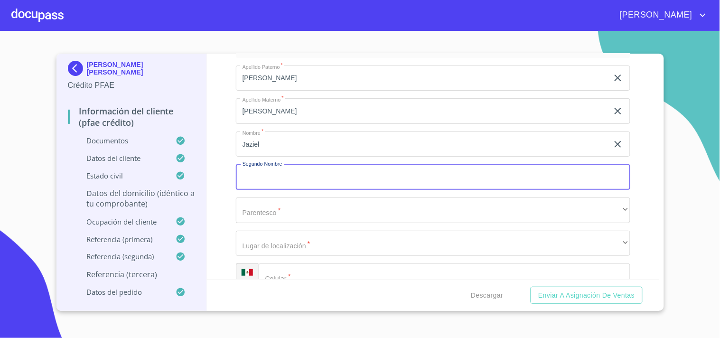
paste input "[PERSON_NAME]"
type input "[PERSON_NAME]"
click at [220, 149] on div "Información del cliente (PFAE crédito) Documentos Documento de identificación. …" at bounding box center [433, 166] width 452 height 225
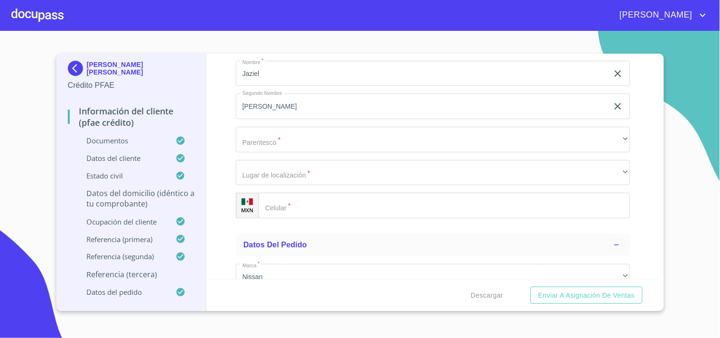
scroll to position [5599, 0]
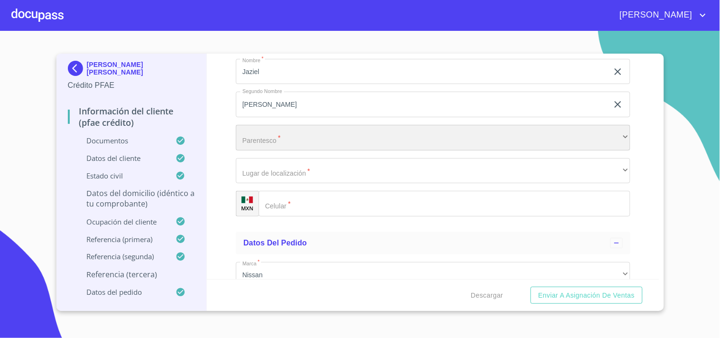
click at [242, 125] on div "​" at bounding box center [433, 138] width 394 height 26
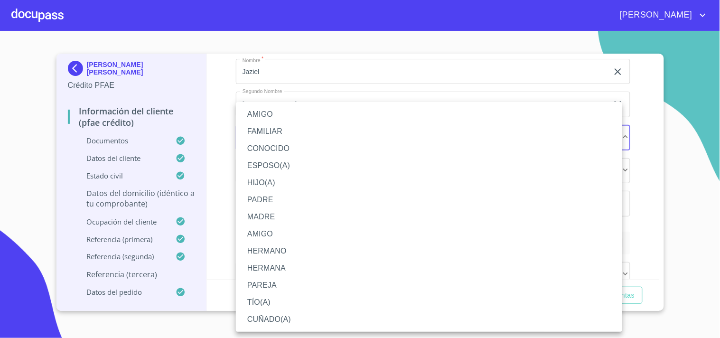
click at [264, 131] on li "FAMILIAR" at bounding box center [429, 131] width 386 height 17
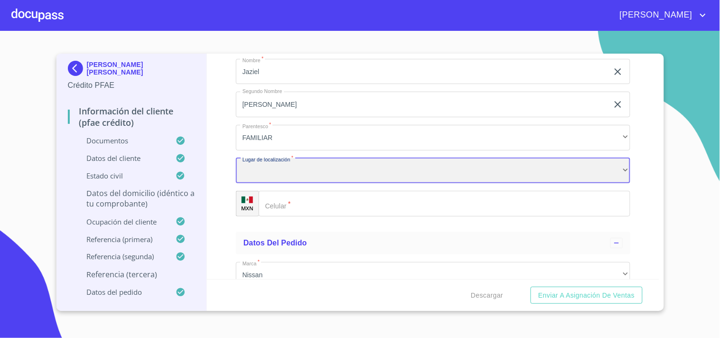
click at [259, 162] on div "​" at bounding box center [433, 171] width 394 height 26
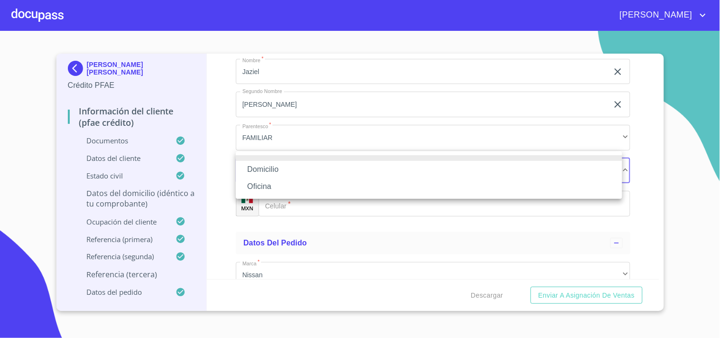
click at [260, 166] on li "Domicilio" at bounding box center [429, 169] width 386 height 17
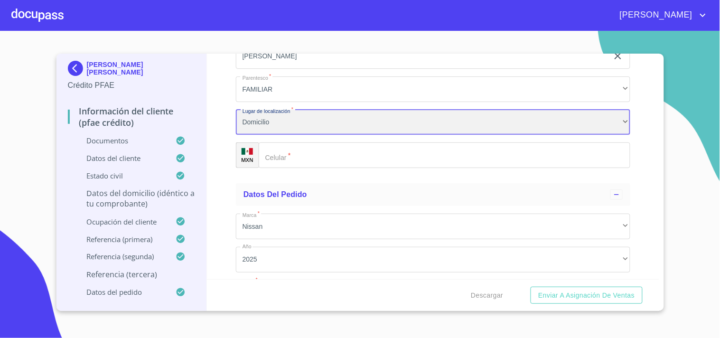
scroll to position [5654, 0]
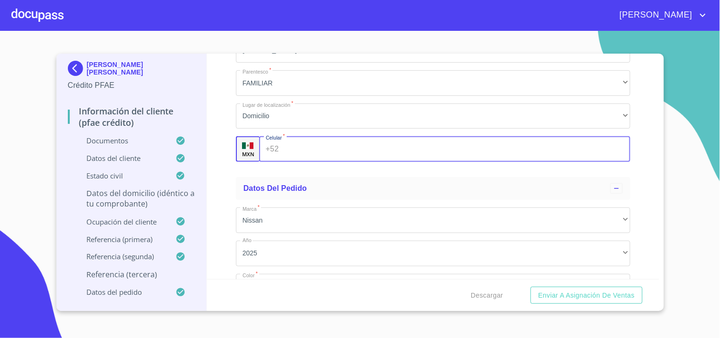
click at [292, 148] on input "Documento de identificación.   *" at bounding box center [456, 149] width 348 height 26
paste input "[PHONE_NUMBER]"
type input "[PHONE_NUMBER]"
click at [214, 151] on div "Información del cliente (PFAE crédito) Documentos Documento de identificación. …" at bounding box center [433, 166] width 452 height 225
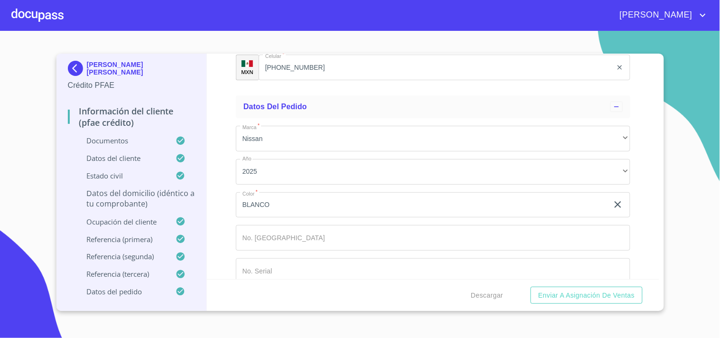
scroll to position [5743, 0]
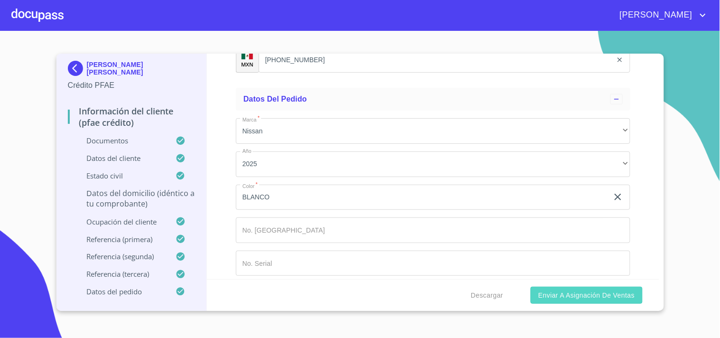
click at [564, 291] on span "Enviar a Asignación de Ventas" at bounding box center [586, 295] width 96 height 12
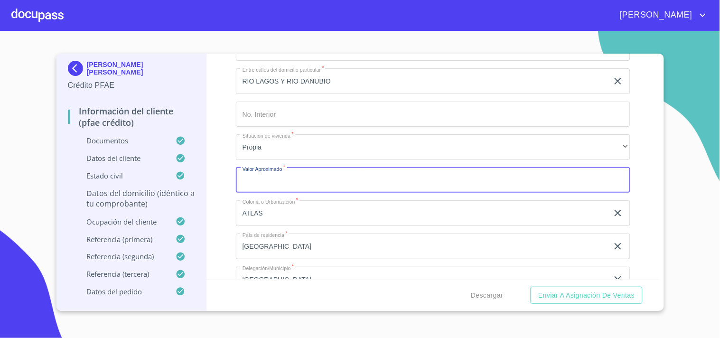
scroll to position [3883, 0]
click at [344, 175] on input "Documento de identificación.   *" at bounding box center [433, 181] width 394 height 26
type input "$4,500,000"
click at [226, 138] on div "Información del cliente (PFAE crédito) Documentos Documento de identificación. …" at bounding box center [433, 166] width 452 height 225
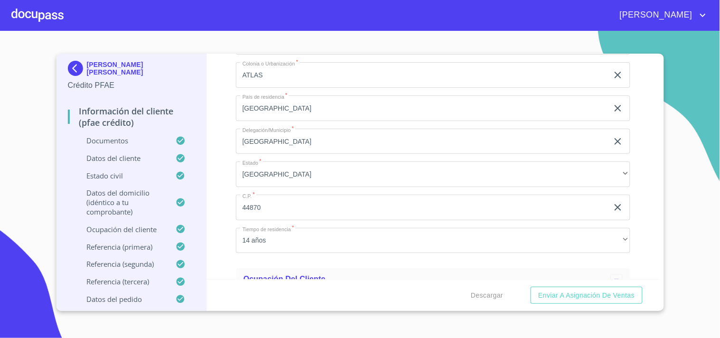
scroll to position [4024, 0]
click at [566, 289] on span "Enviar a Asignación de Ventas" at bounding box center [586, 295] width 96 height 12
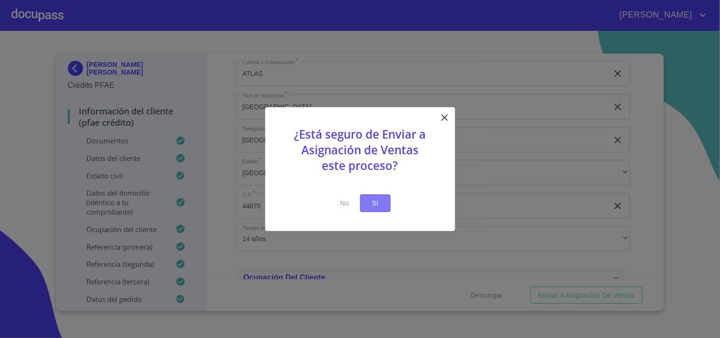
click at [383, 206] on button "Si" at bounding box center [375, 204] width 30 height 18
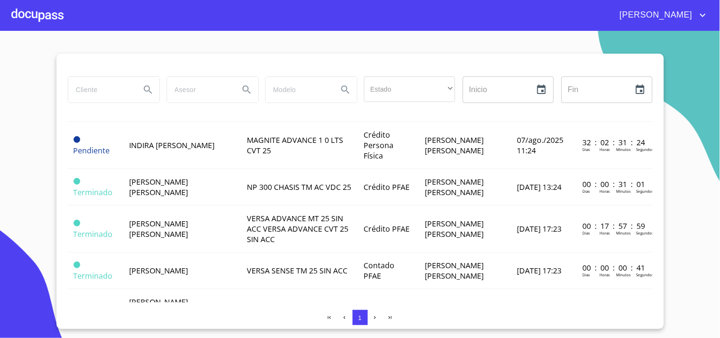
scroll to position [238, 0]
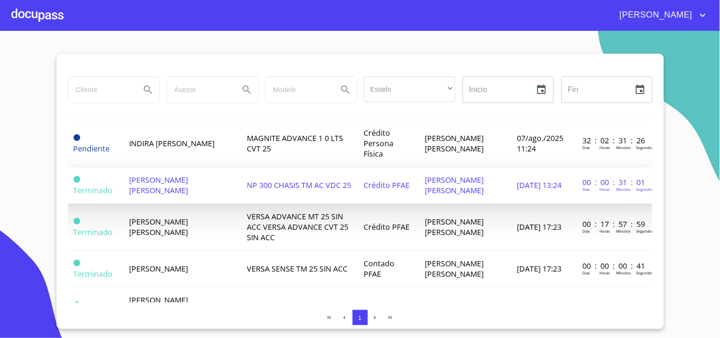
click at [342, 180] on span "NP 300 CHASIS TM AC VDC 25" at bounding box center [299, 185] width 104 height 10
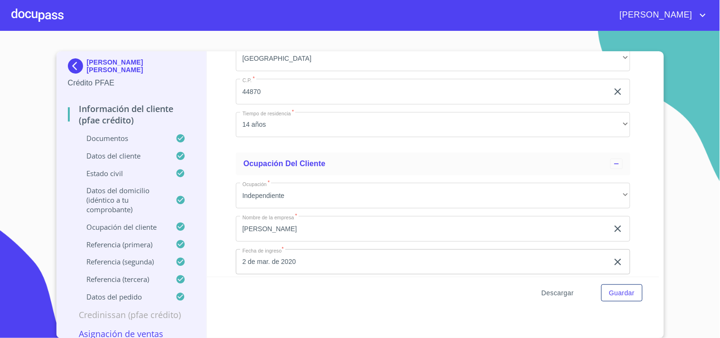
scroll to position [4872, 0]
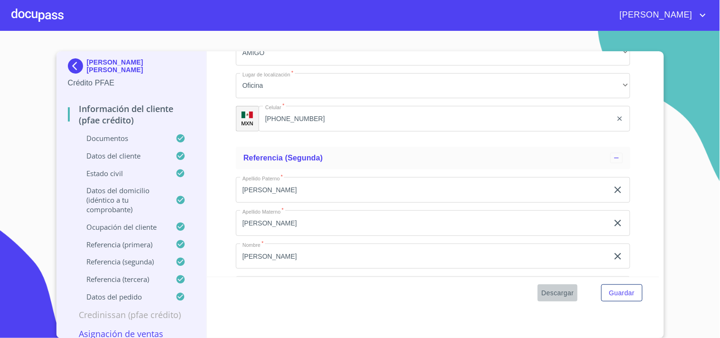
click at [558, 295] on span "Descargar" at bounding box center [557, 293] width 32 height 12
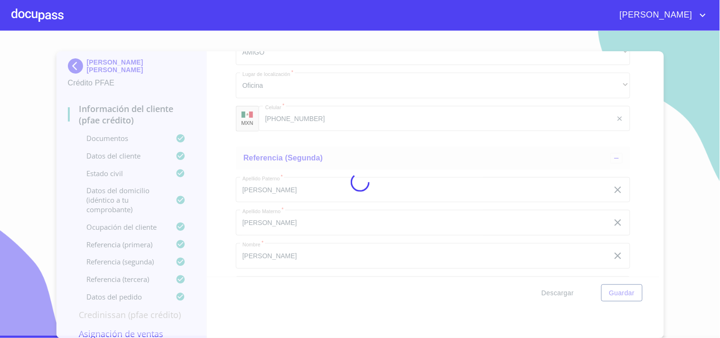
scroll to position [0, 0]
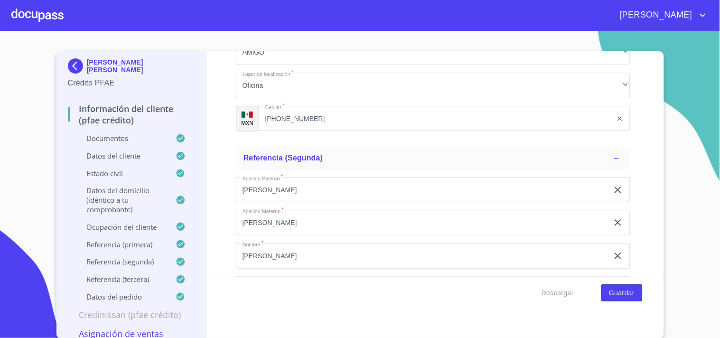
click at [611, 288] on span "Guardar" at bounding box center [622, 293] width 26 height 12
